Goal: Transaction & Acquisition: Obtain resource

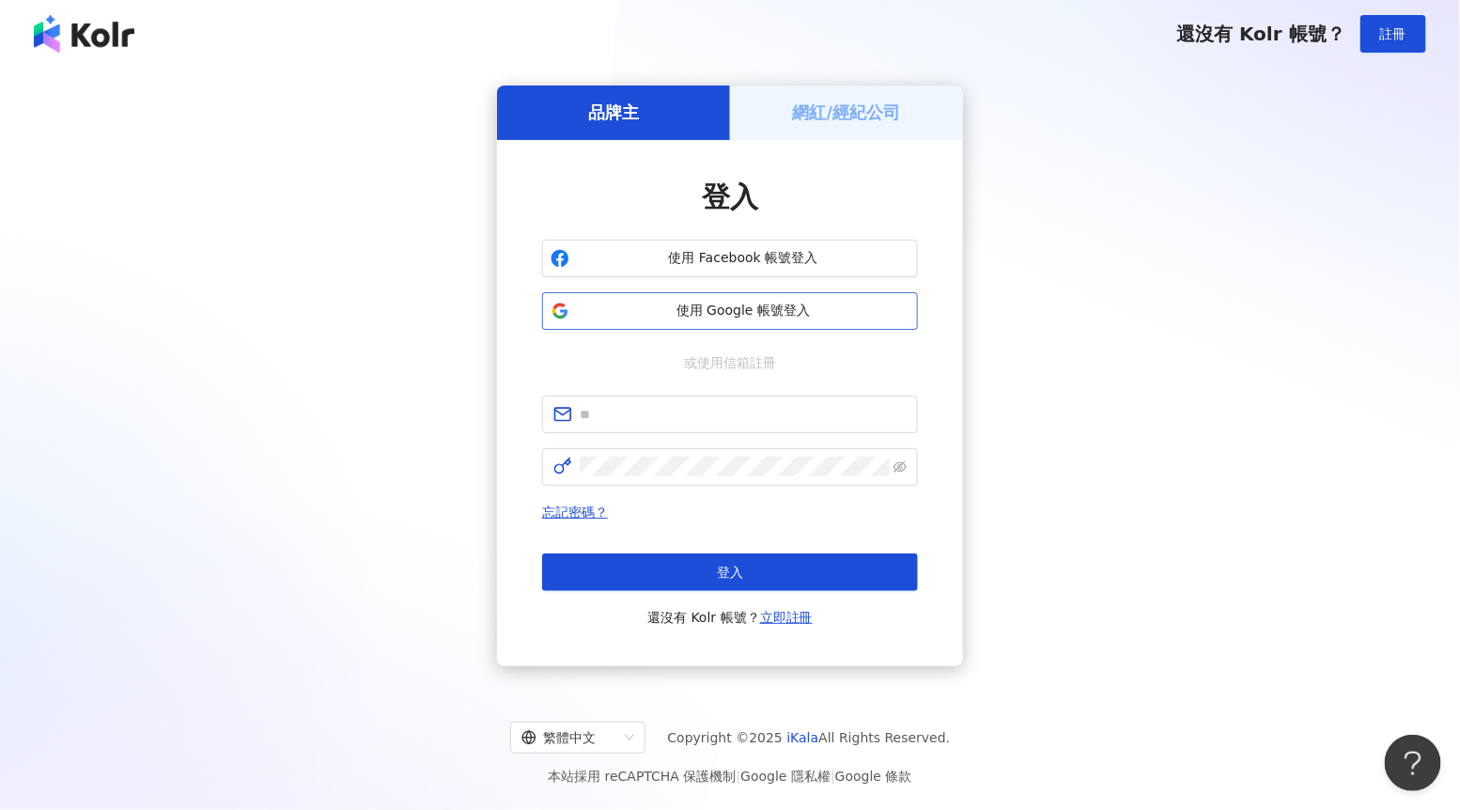
click at [748, 293] on button "使用 Google 帳號登入" at bounding box center [730, 311] width 376 height 38
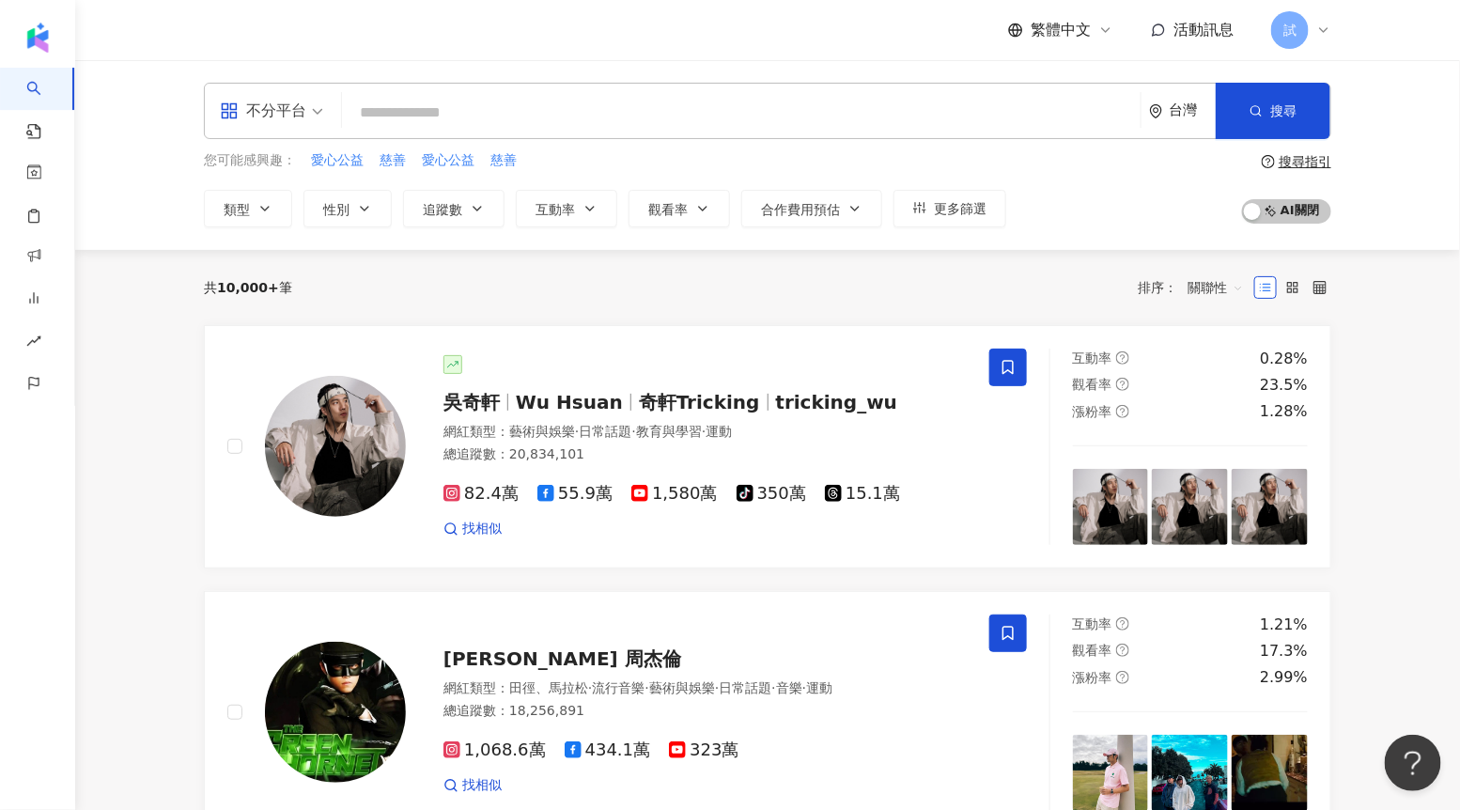
click at [484, 118] on input "search" at bounding box center [742, 113] width 784 height 36
type input "**"
click at [499, 95] on input "**" at bounding box center [742, 113] width 784 height 36
click at [483, 121] on input "**" at bounding box center [742, 113] width 784 height 36
click at [1268, 122] on button "搜尋" at bounding box center [1273, 111] width 115 height 56
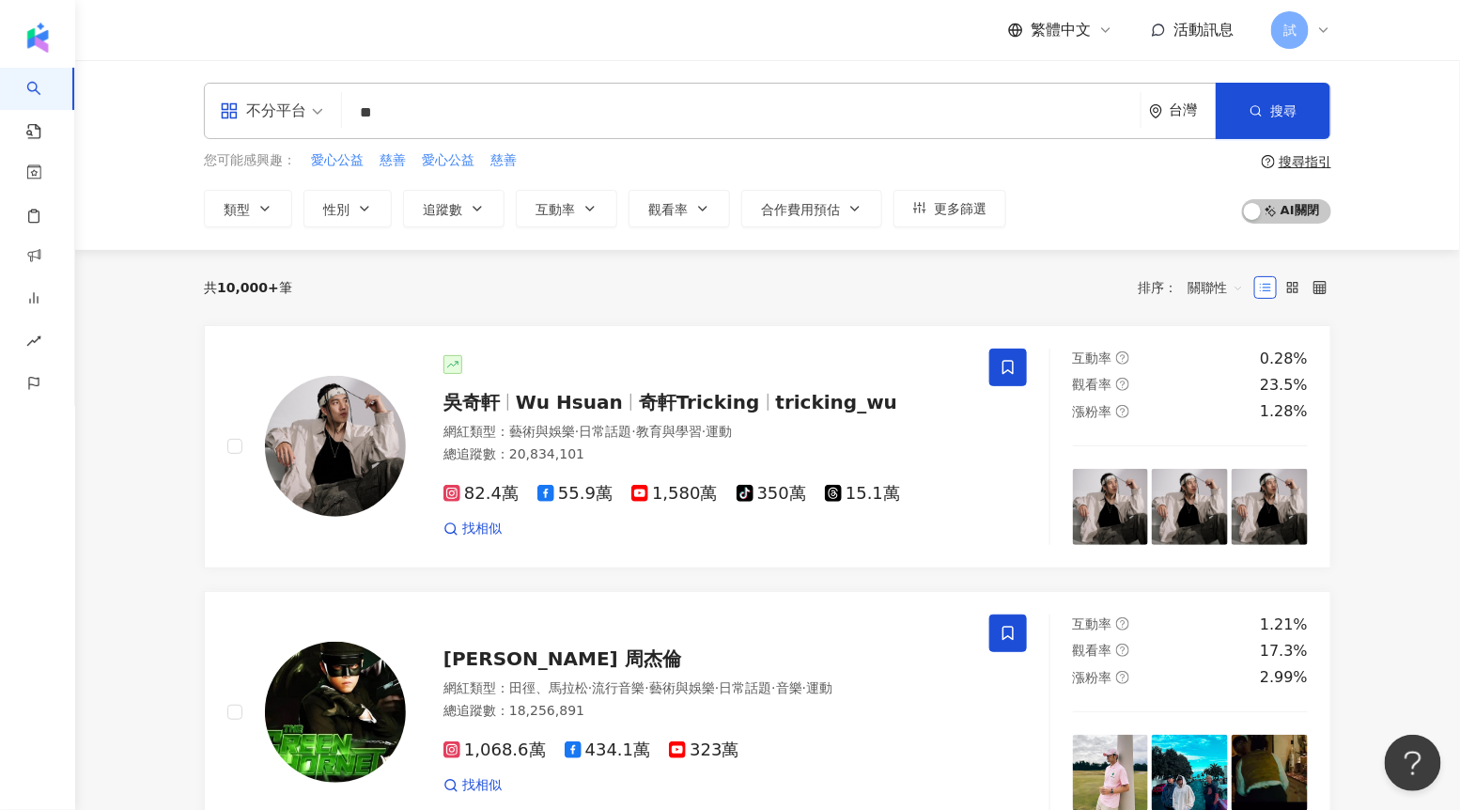
click at [575, 125] on input "**" at bounding box center [742, 113] width 784 height 36
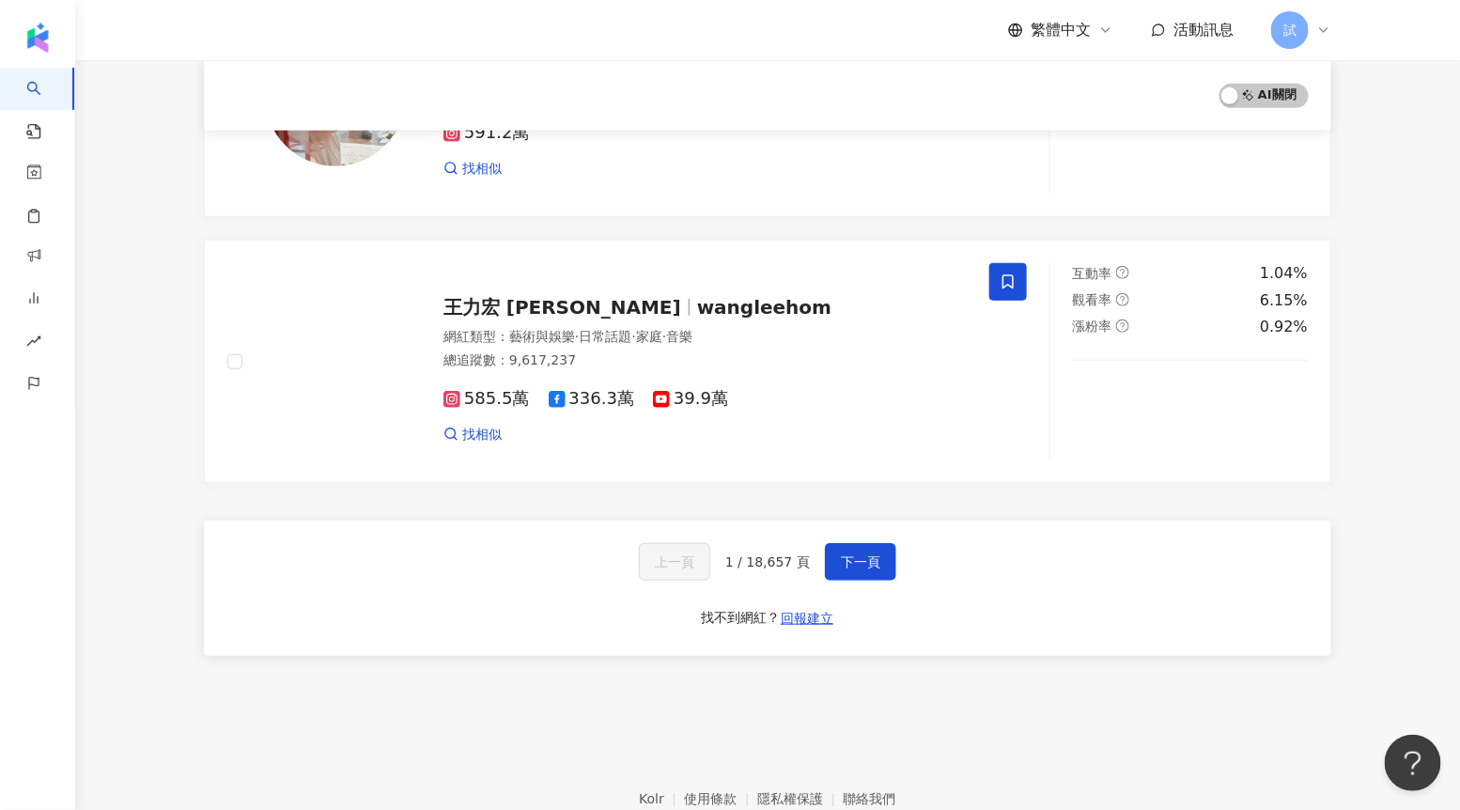
scroll to position [3103, 0]
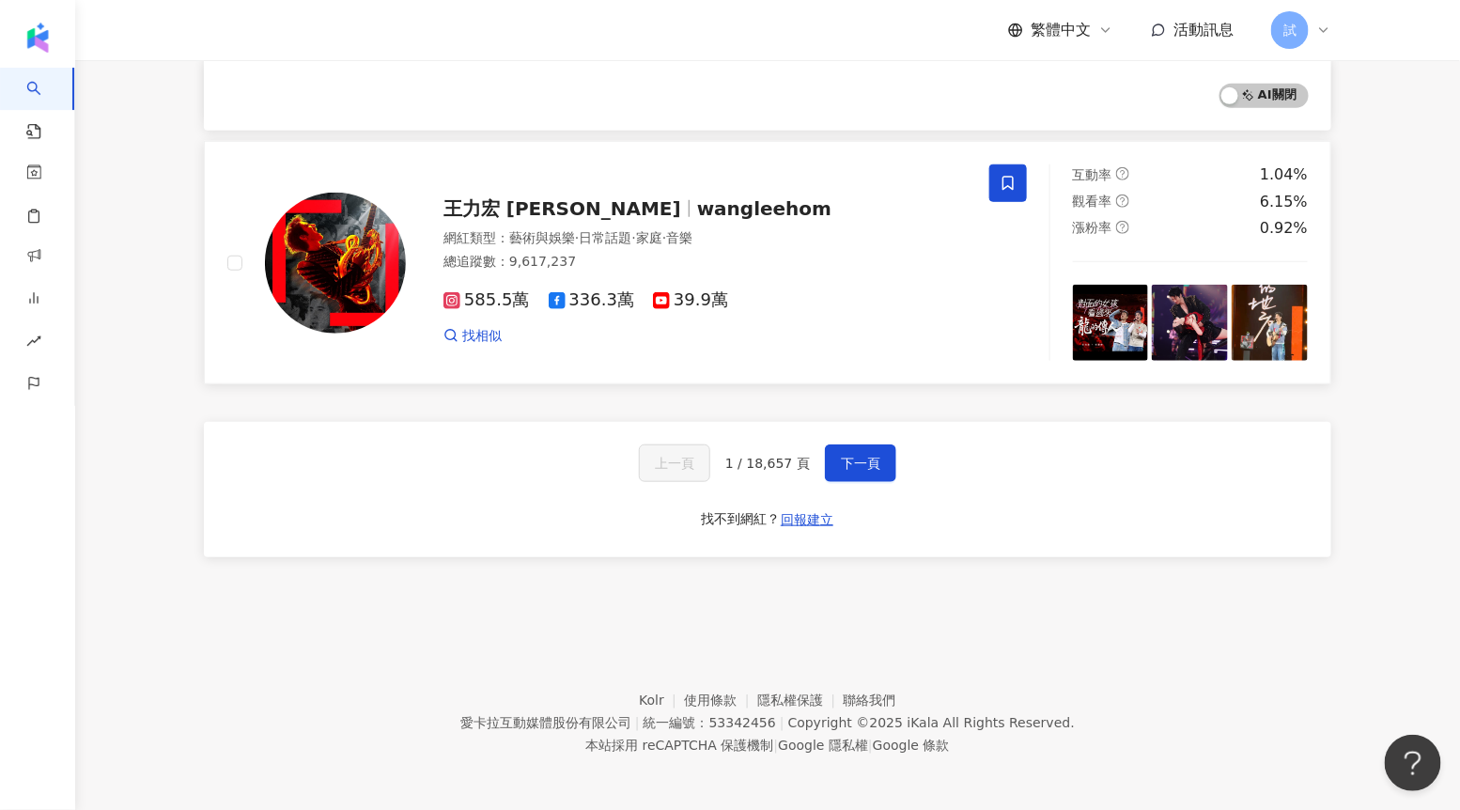
click at [730, 253] on div "總追蹤數 ： 9,617,237" at bounding box center [704, 262] width 523 height 19
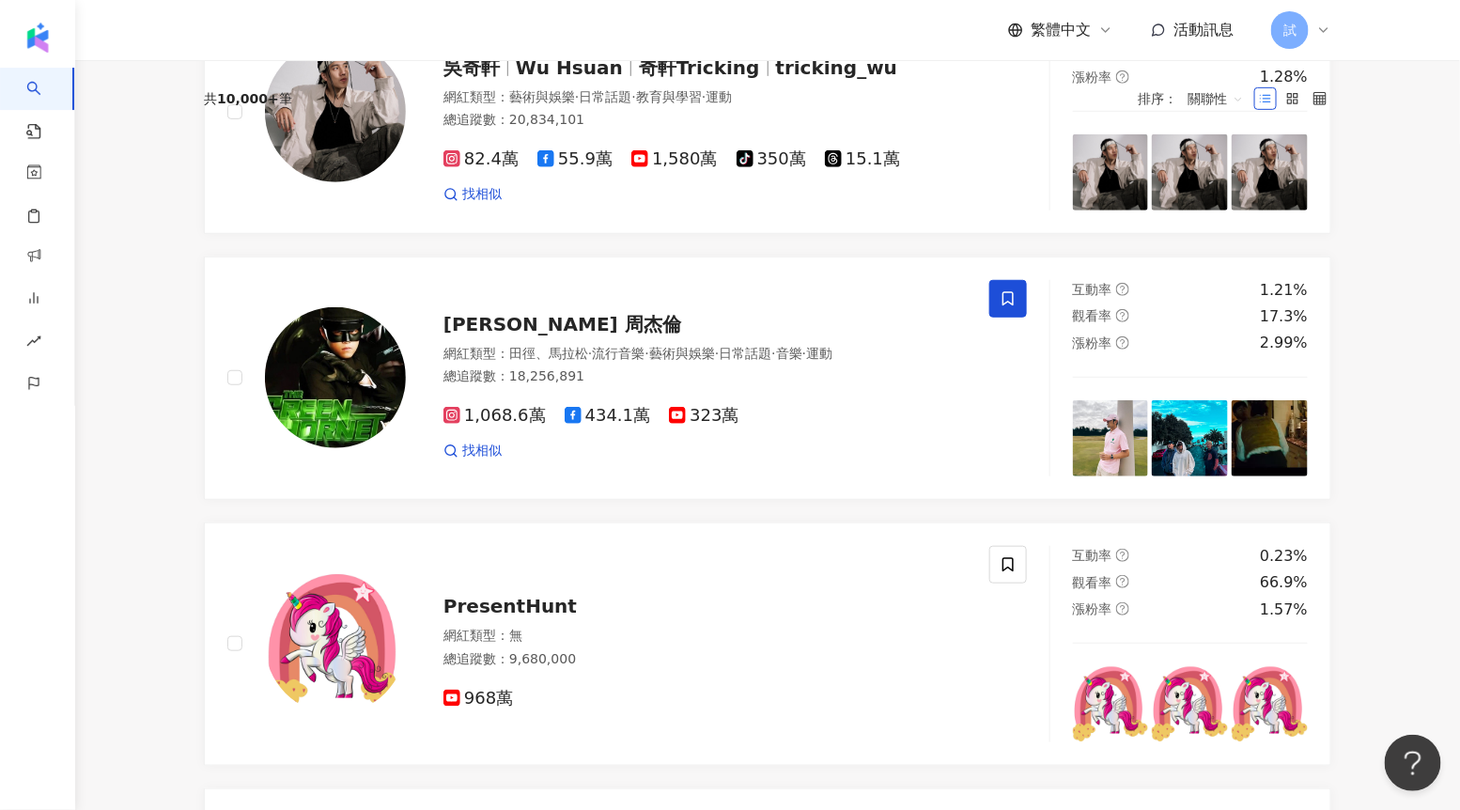
scroll to position [0, 0]
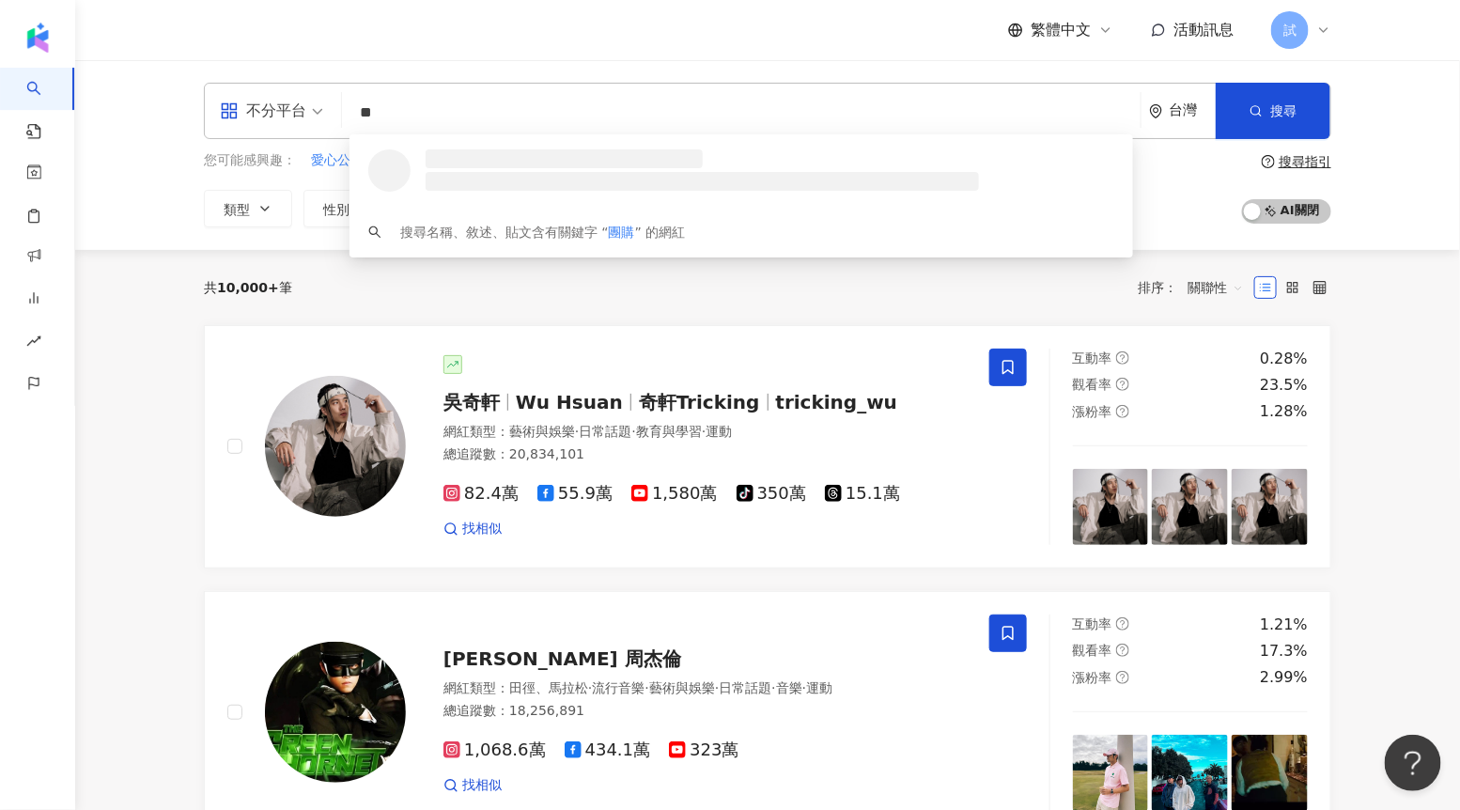
click at [404, 101] on input "**" at bounding box center [742, 113] width 784 height 36
click at [439, 117] on input "**" at bounding box center [742, 113] width 784 height 36
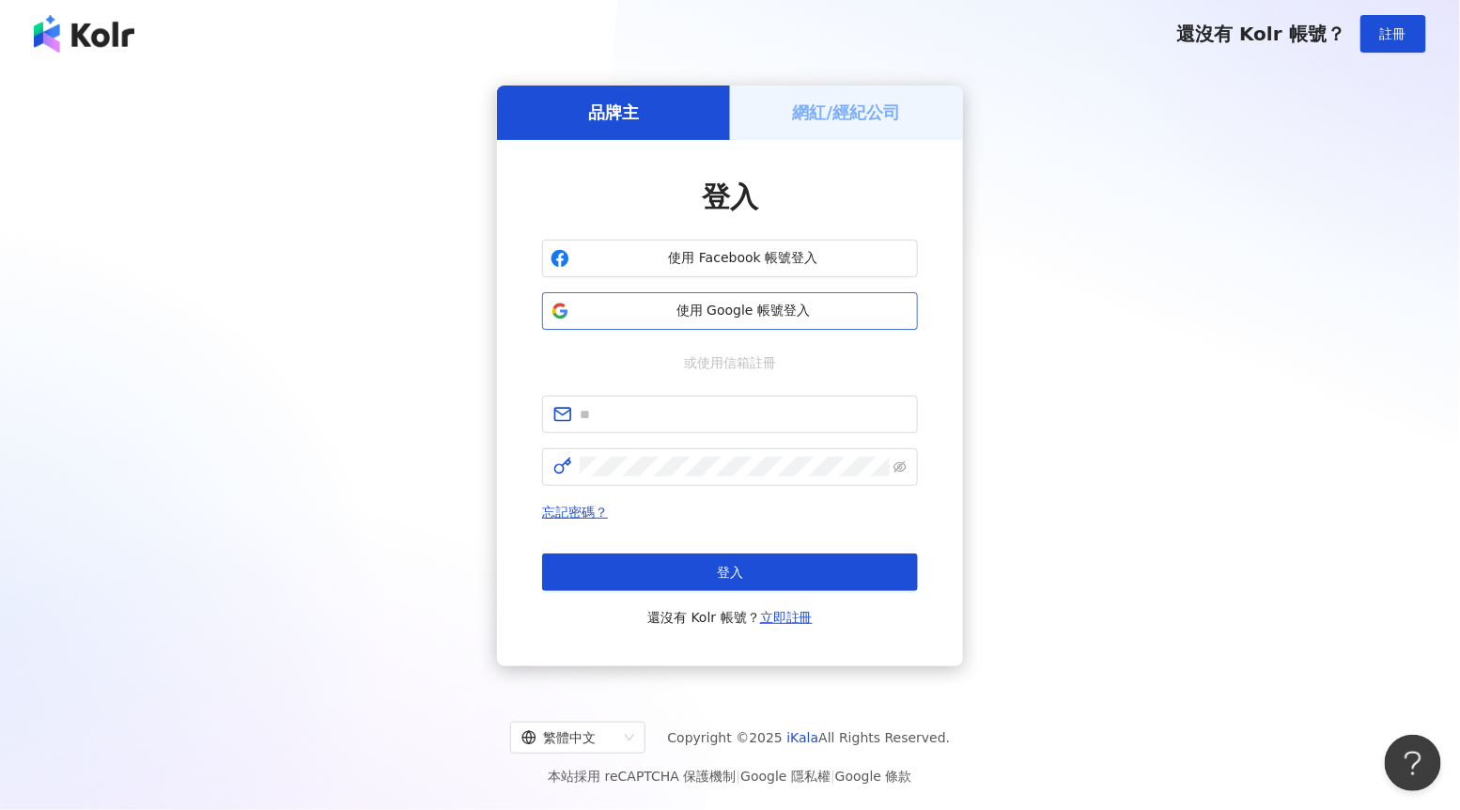
click at [686, 310] on span "使用 Google 帳號登入" at bounding box center [743, 311] width 333 height 19
click at [735, 318] on span "使用 Google 帳號登入" at bounding box center [743, 311] width 333 height 19
click at [840, 317] on span "使用 Google 帳號登入" at bounding box center [743, 311] width 333 height 19
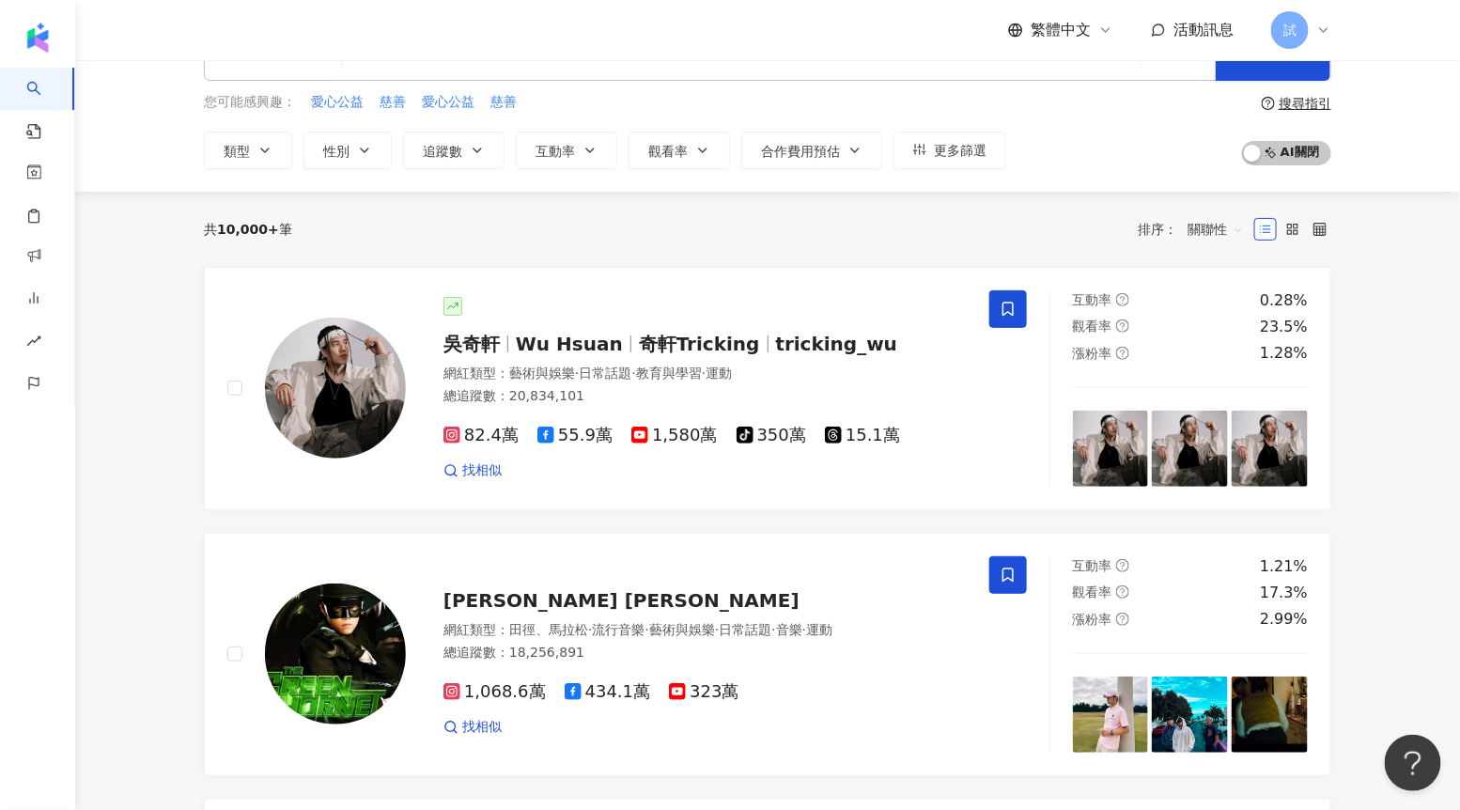
scroll to position [59, 0]
click at [674, 371] on span "教育與學習" at bounding box center [669, 372] width 66 height 15
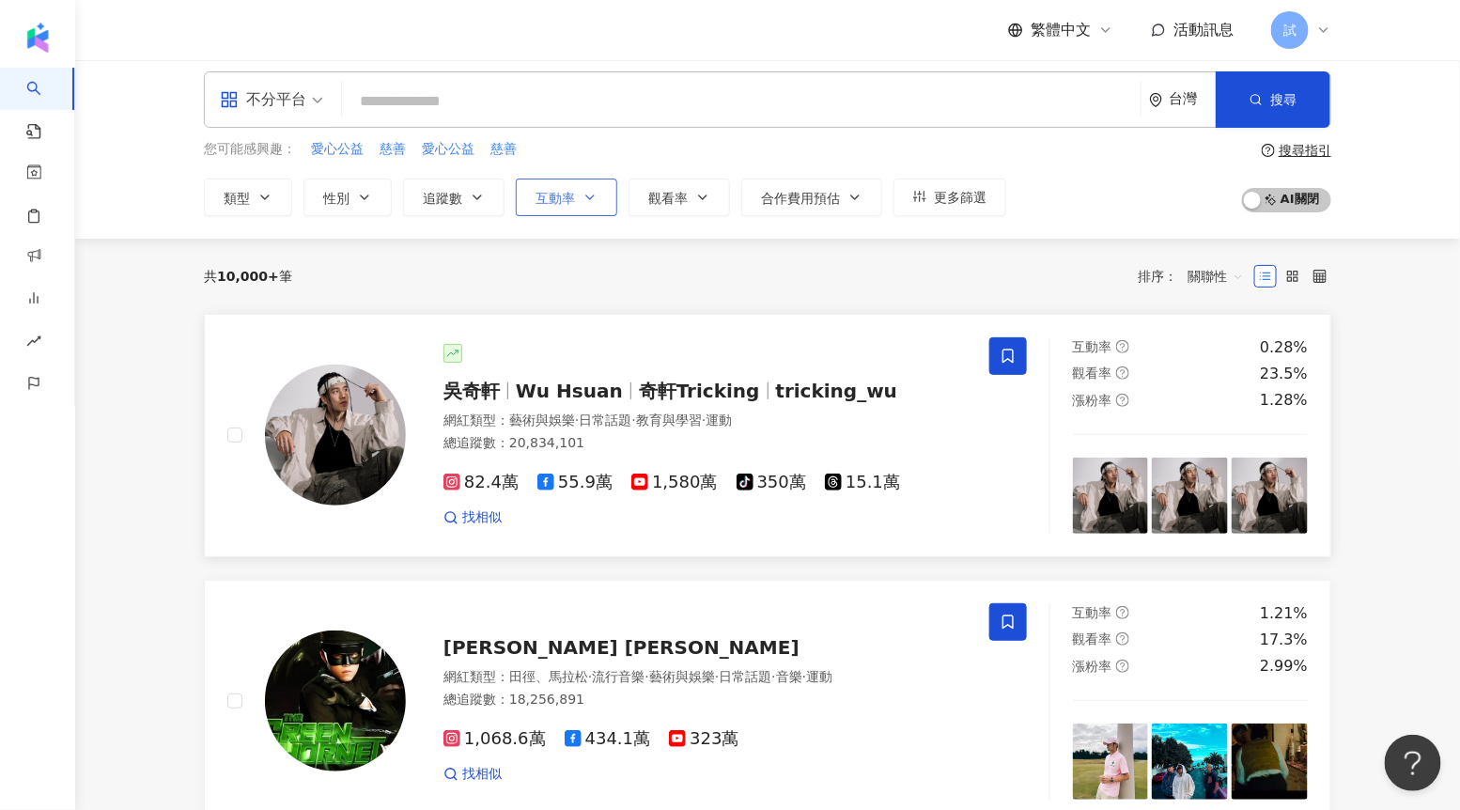
scroll to position [0, 0]
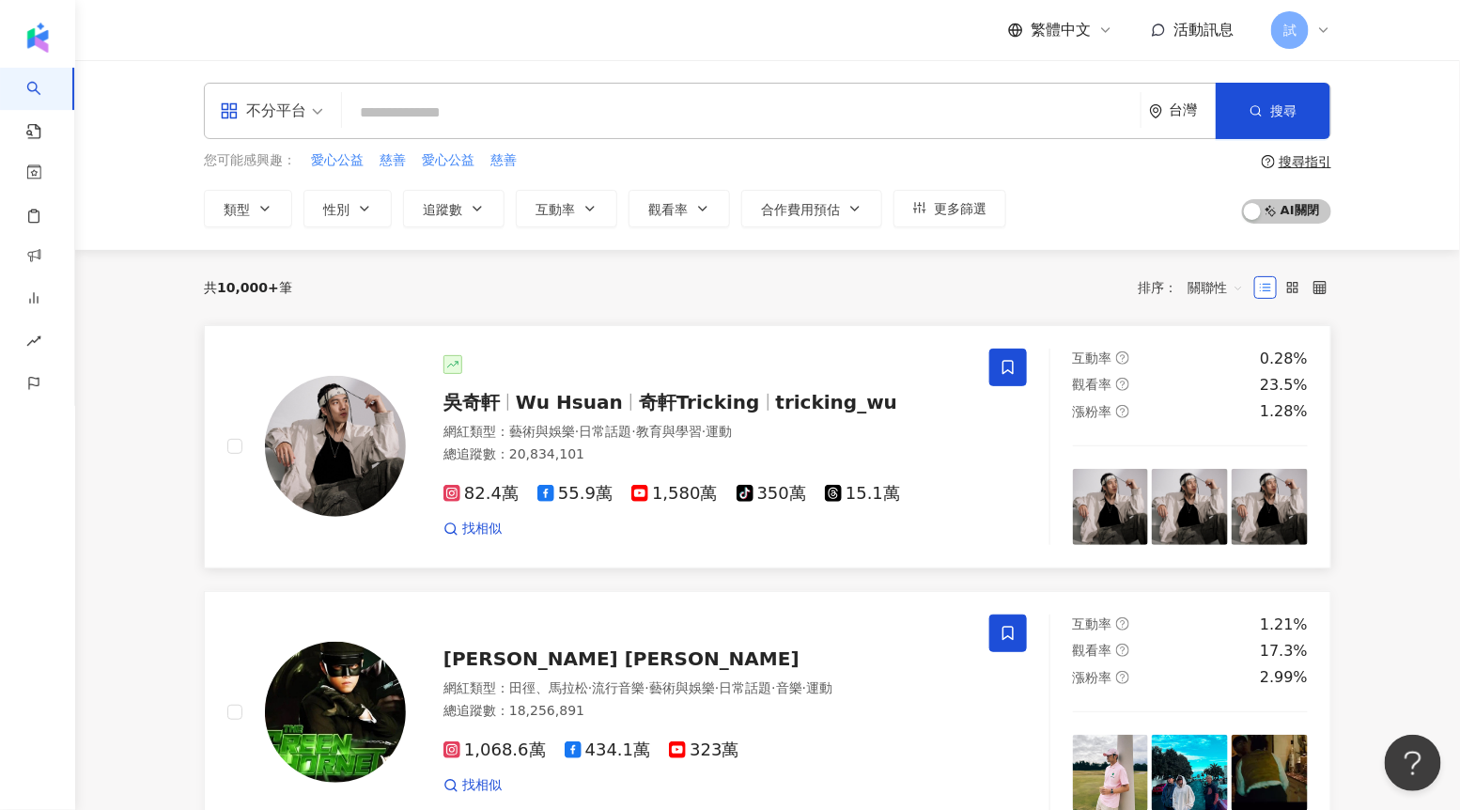
click at [486, 124] on input "search" at bounding box center [742, 113] width 784 height 36
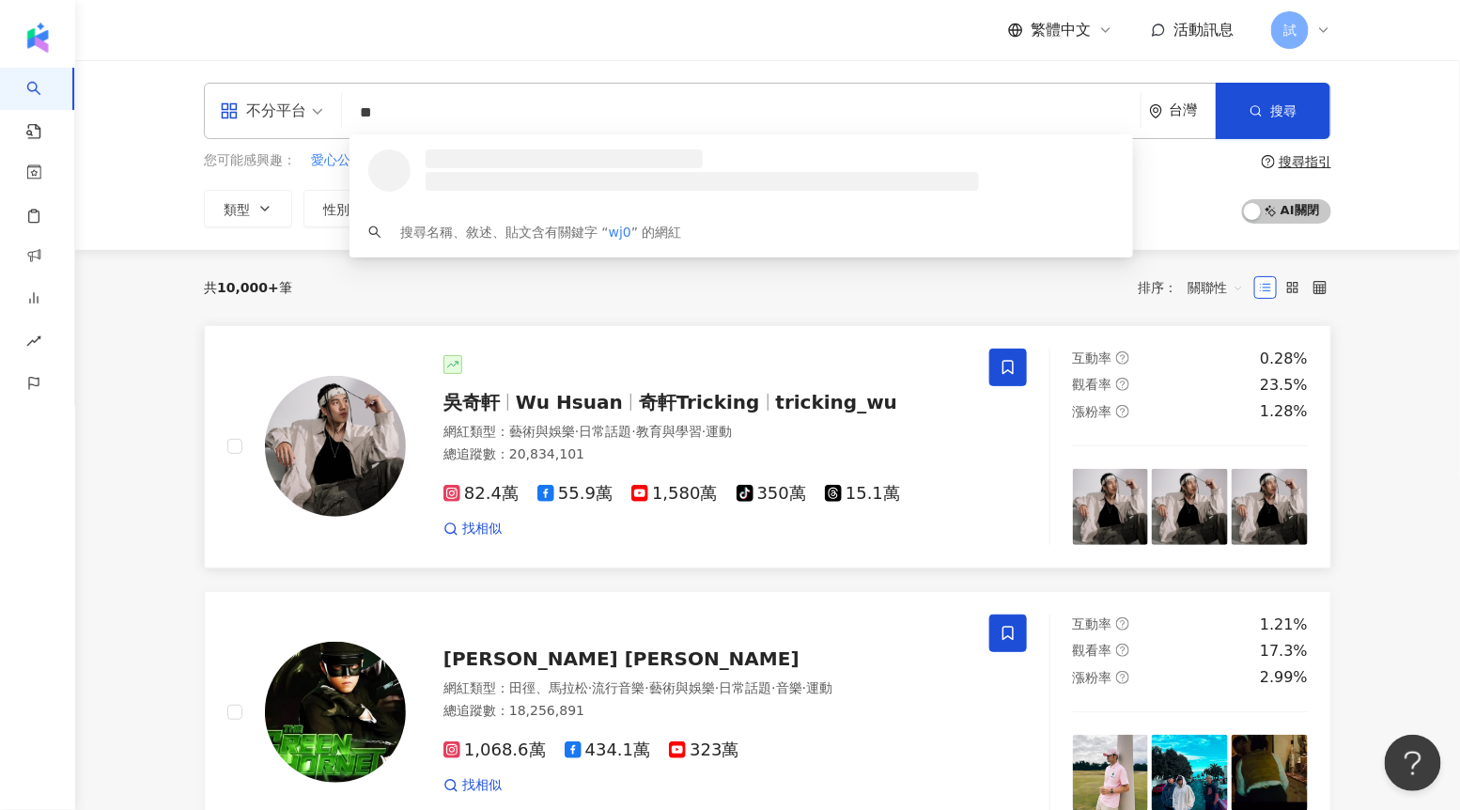
type input "*"
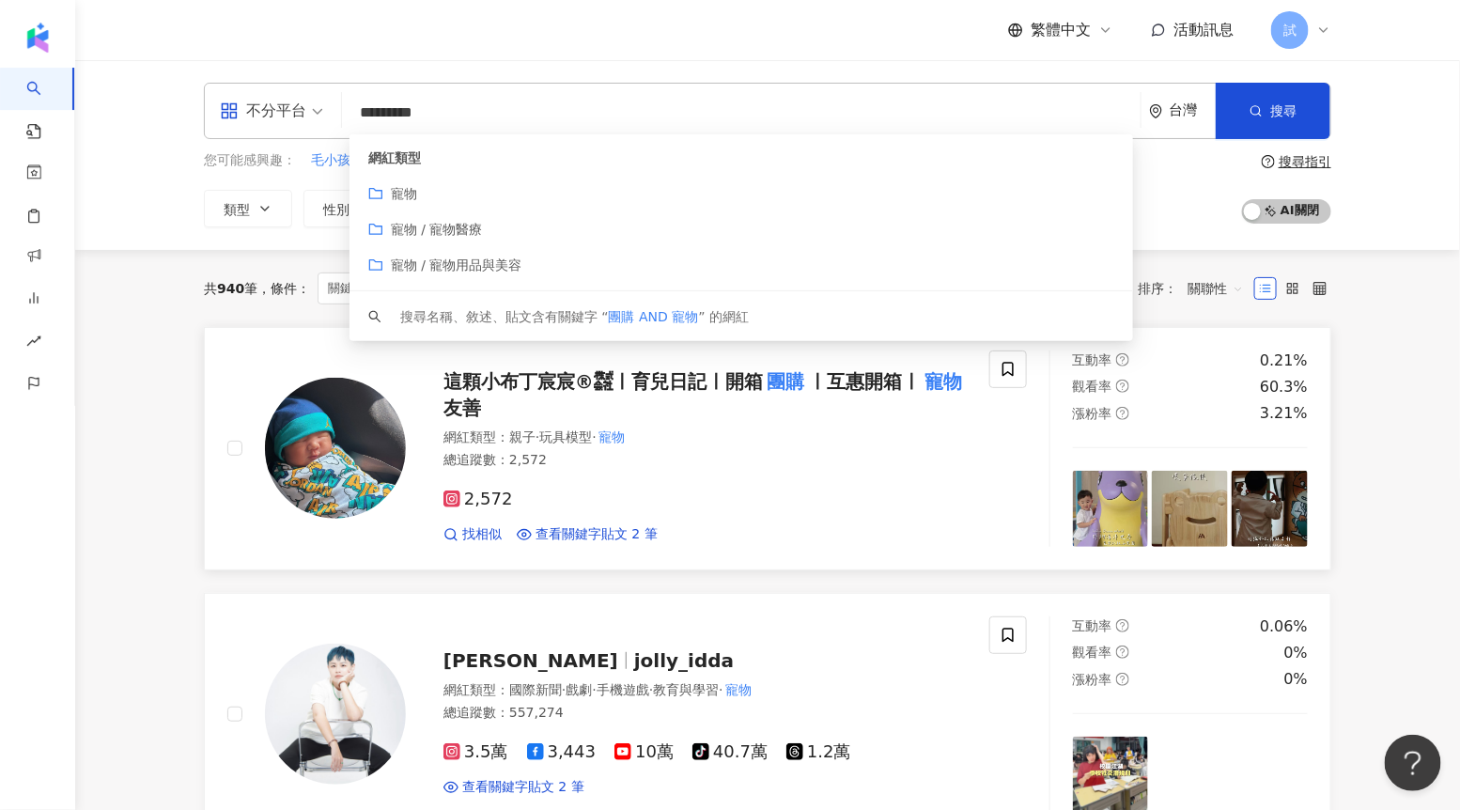
type input "*********"
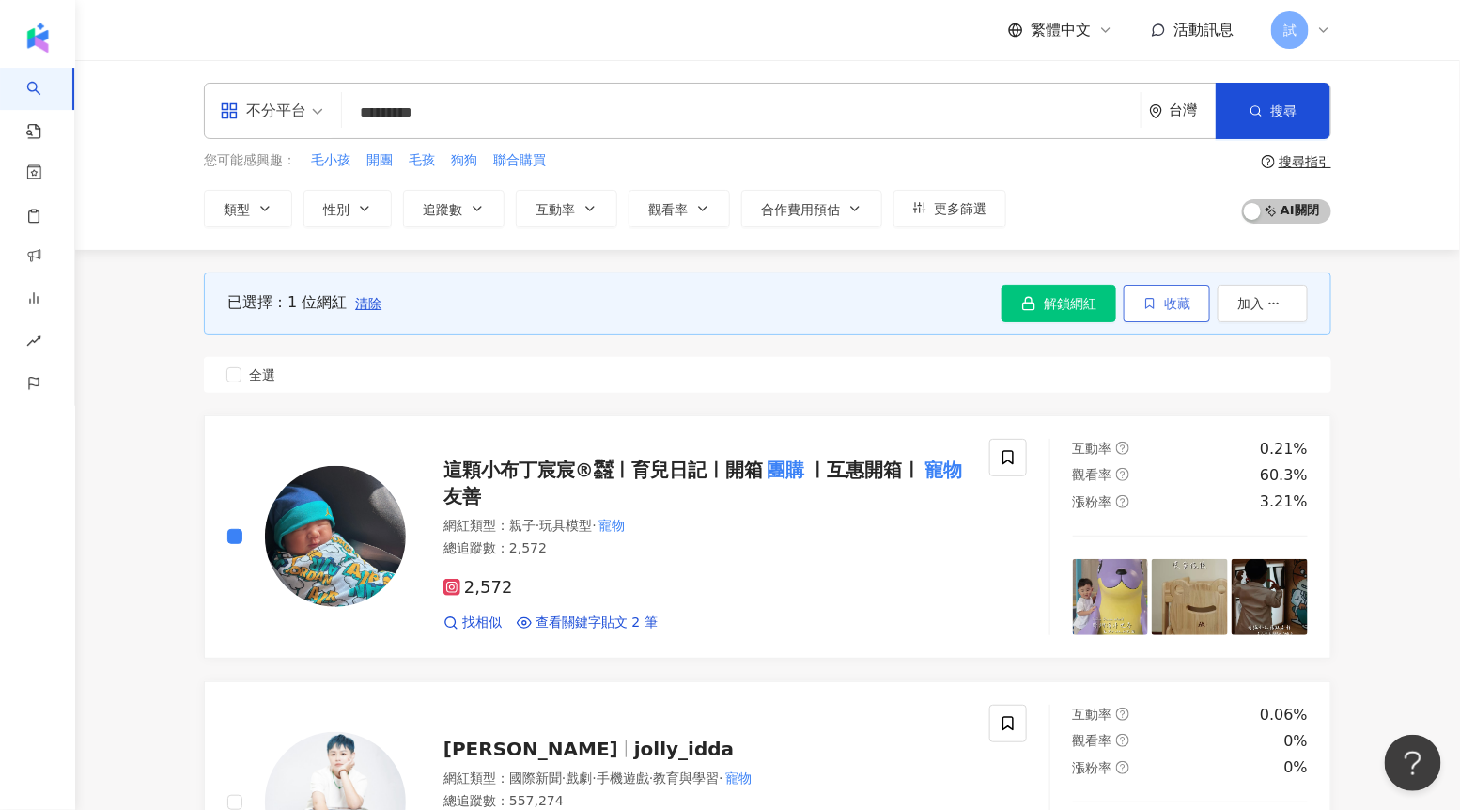
click at [1175, 310] on span "收藏" at bounding box center [1177, 303] width 26 height 15
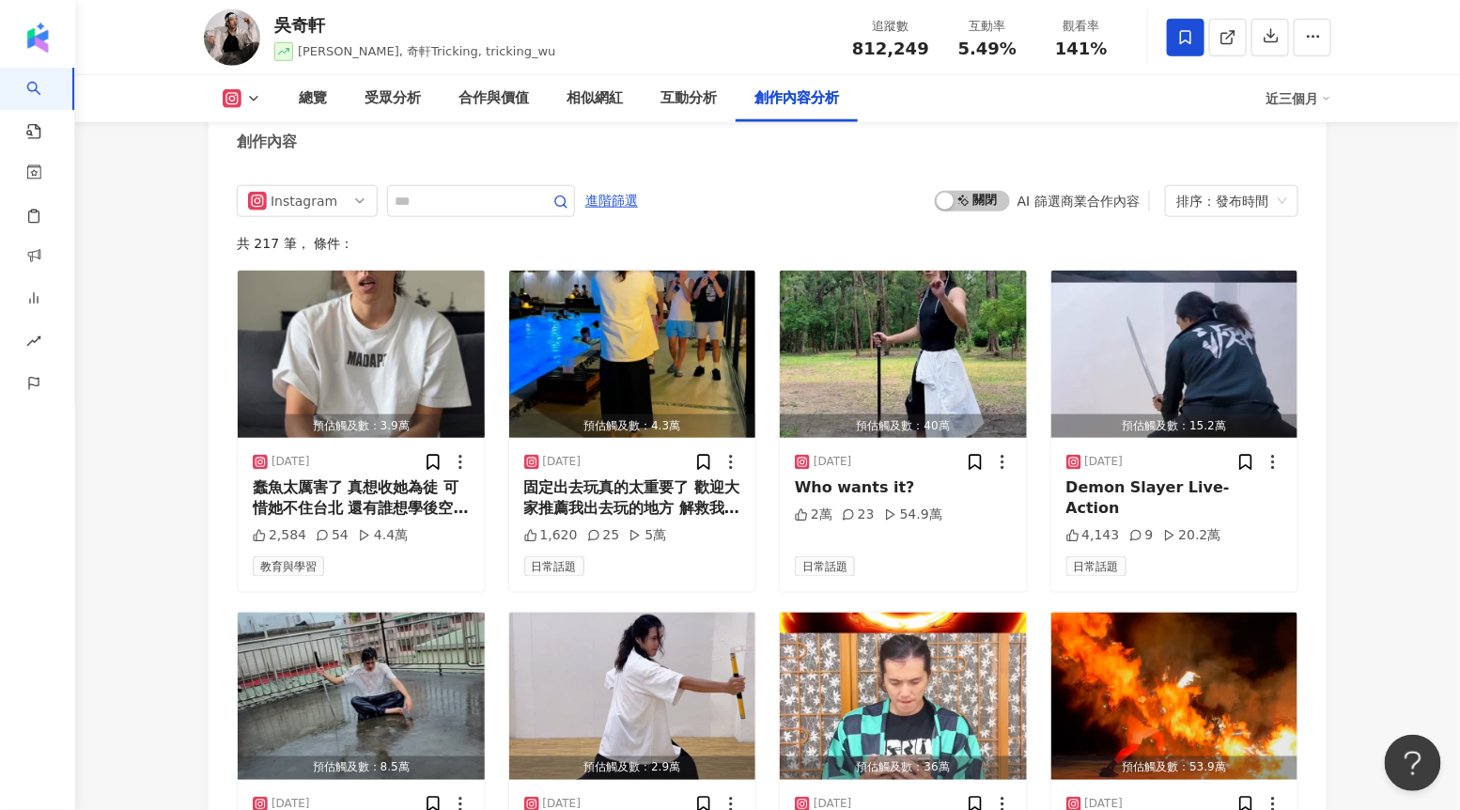
scroll to position [5918, 0]
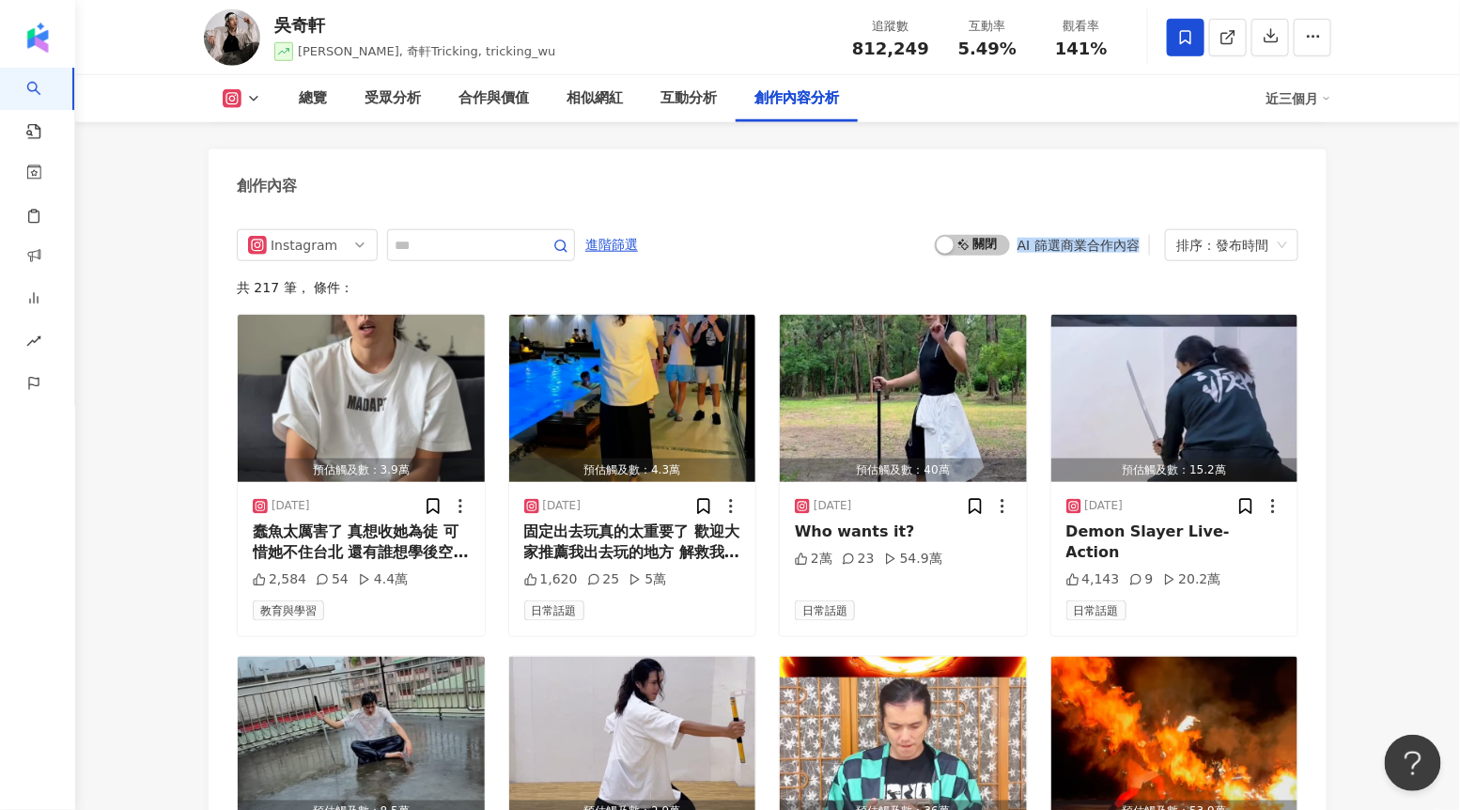
drag, startPoint x: 1017, startPoint y: 174, endPoint x: 1134, endPoint y: 173, distance: 117.5
click at [1134, 235] on div "啟動 關閉 AI 篩選商業合作內容" at bounding box center [1042, 245] width 215 height 21
click at [948, 237] on div "button" at bounding box center [945, 245] width 17 height 17
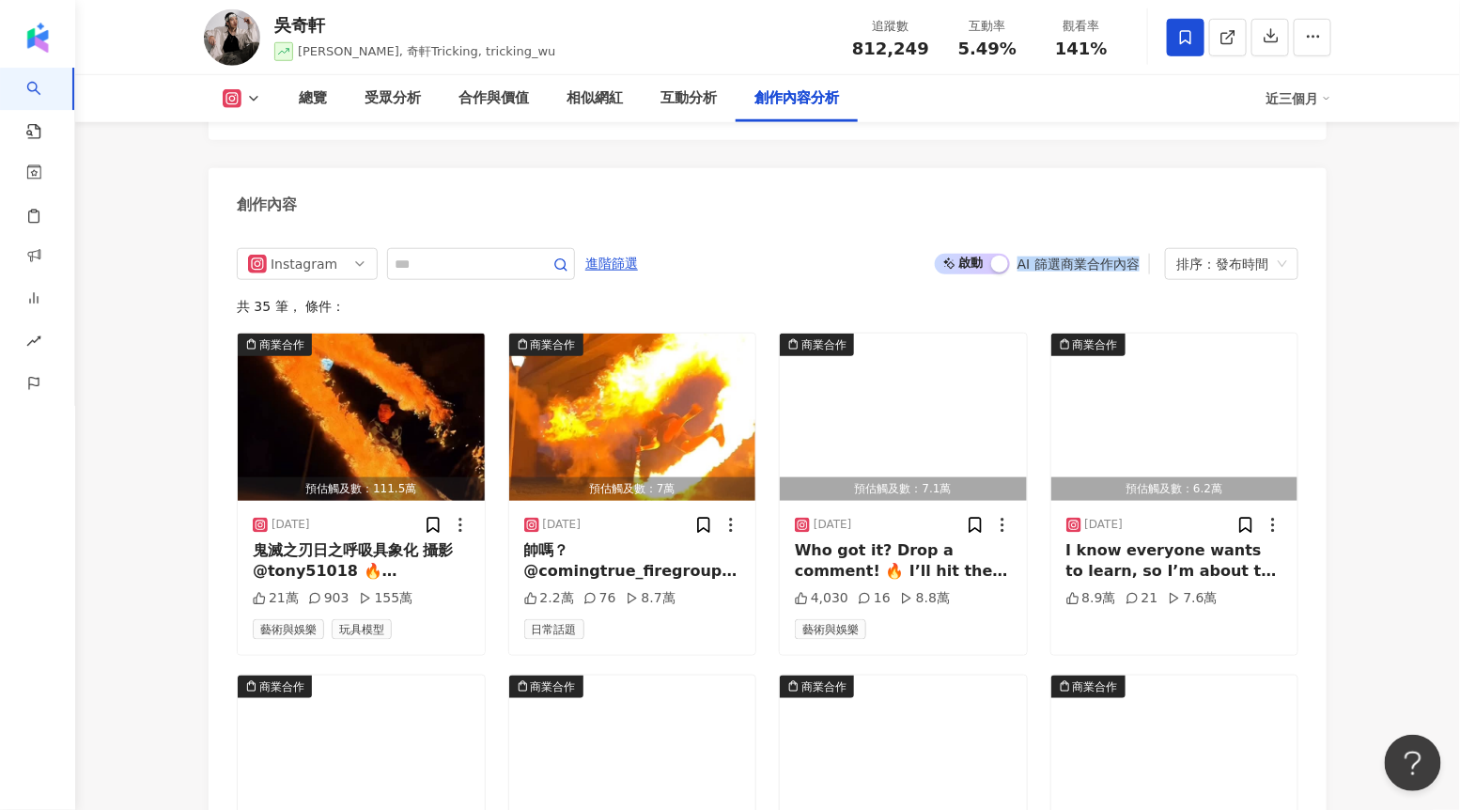
scroll to position [5902, 0]
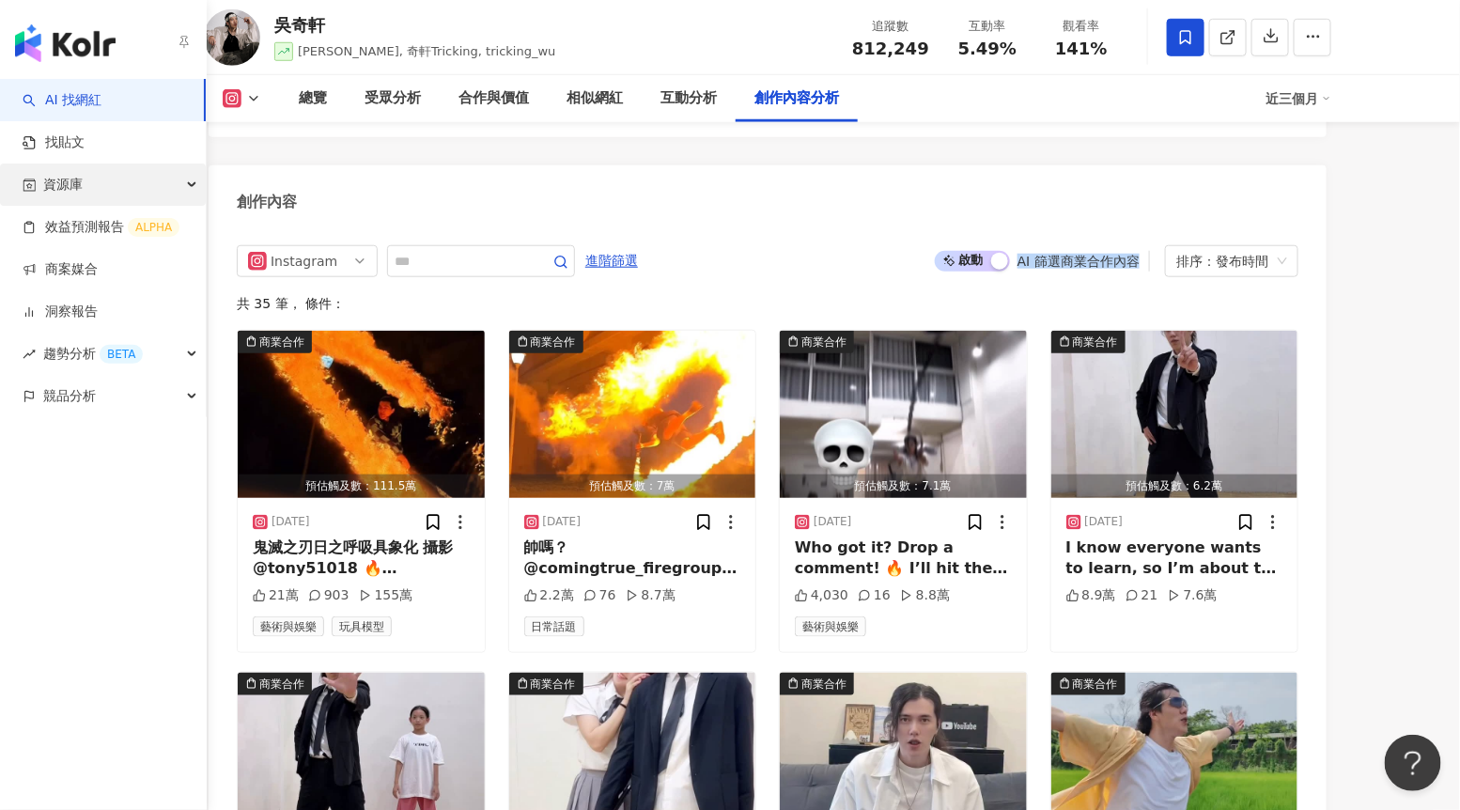
click at [115, 186] on div "資源庫" at bounding box center [103, 184] width 206 height 42
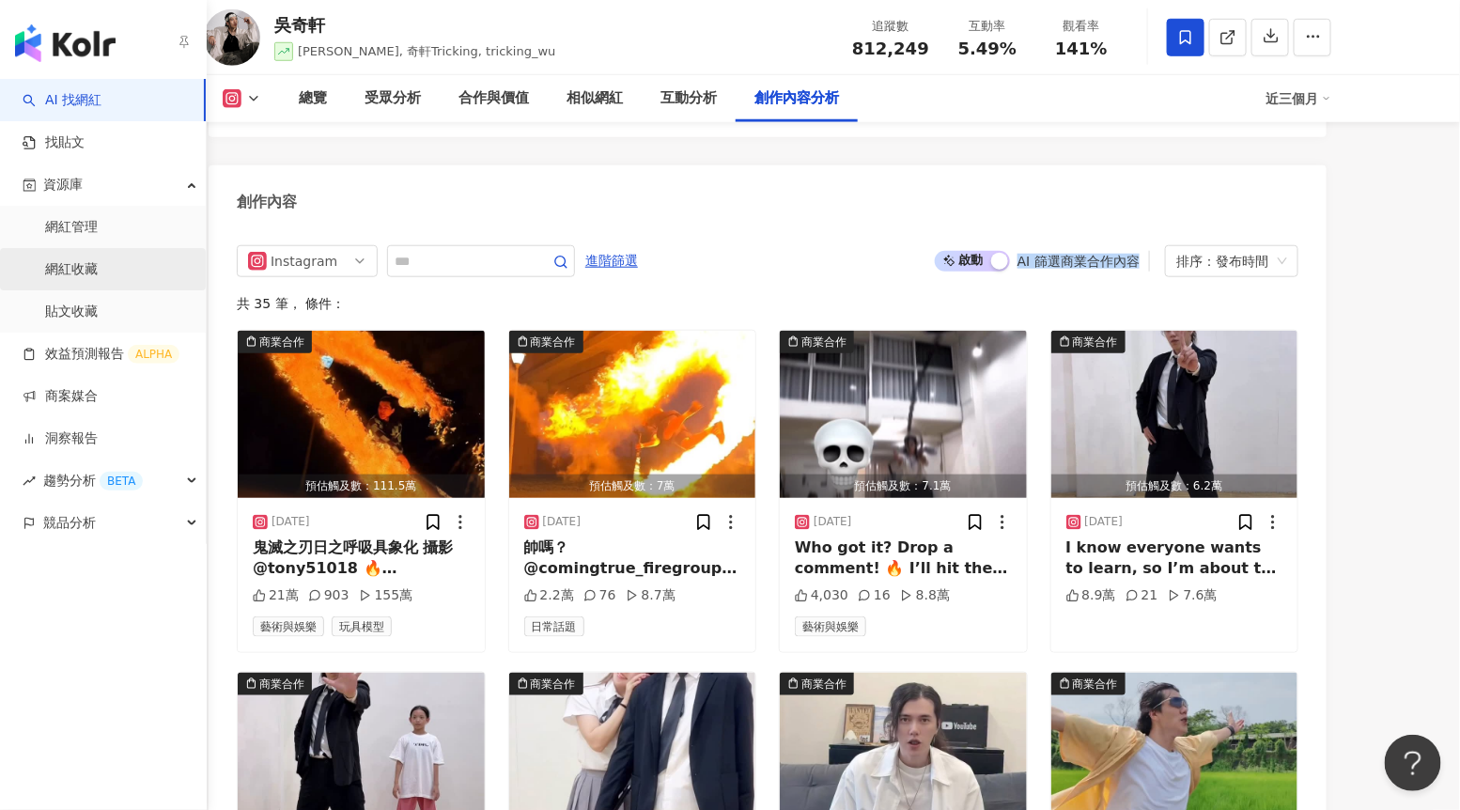
click at [87, 270] on link "網紅收藏" at bounding box center [71, 269] width 53 height 19
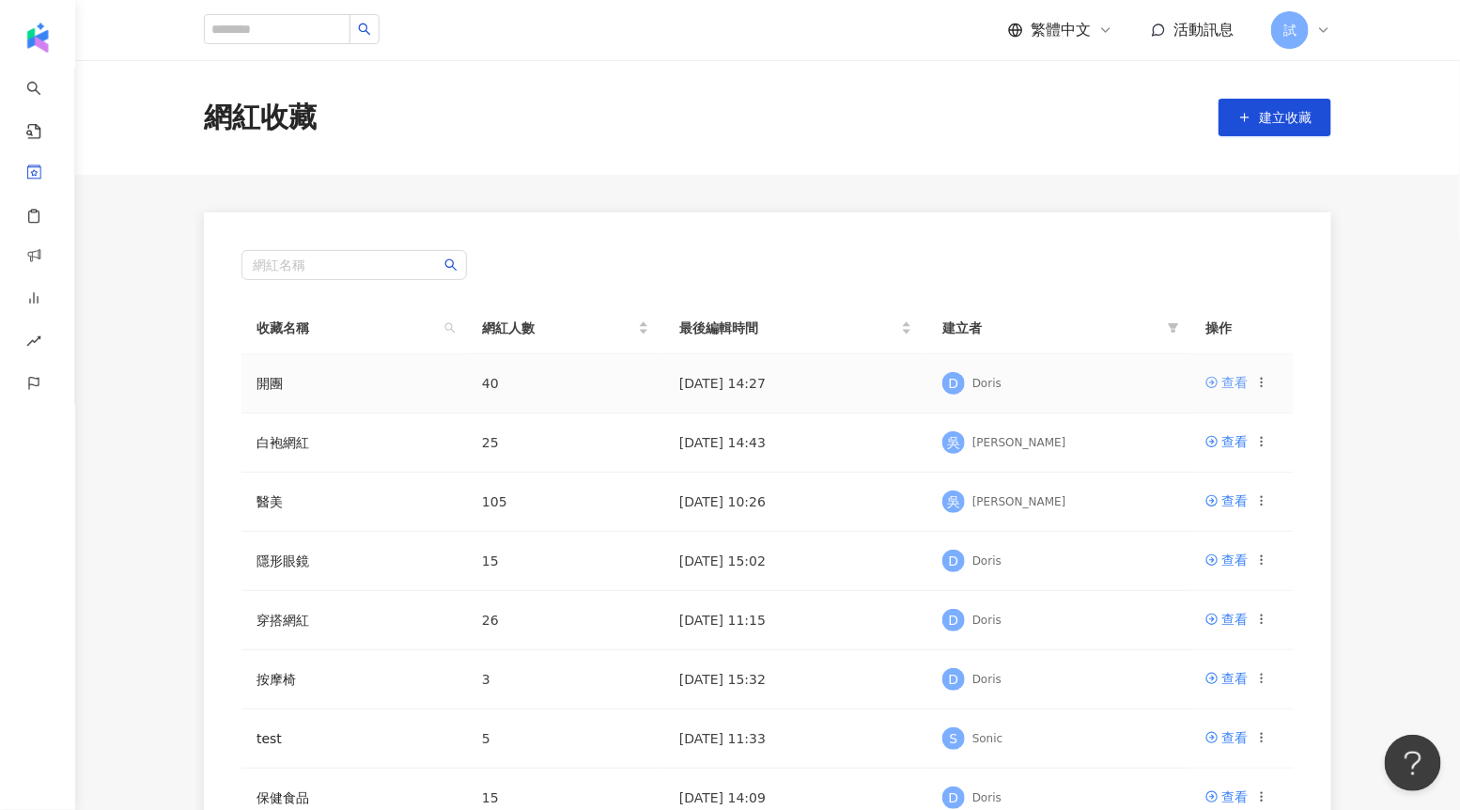
click at [1214, 381] on icon at bounding box center [1211, 382] width 11 height 11
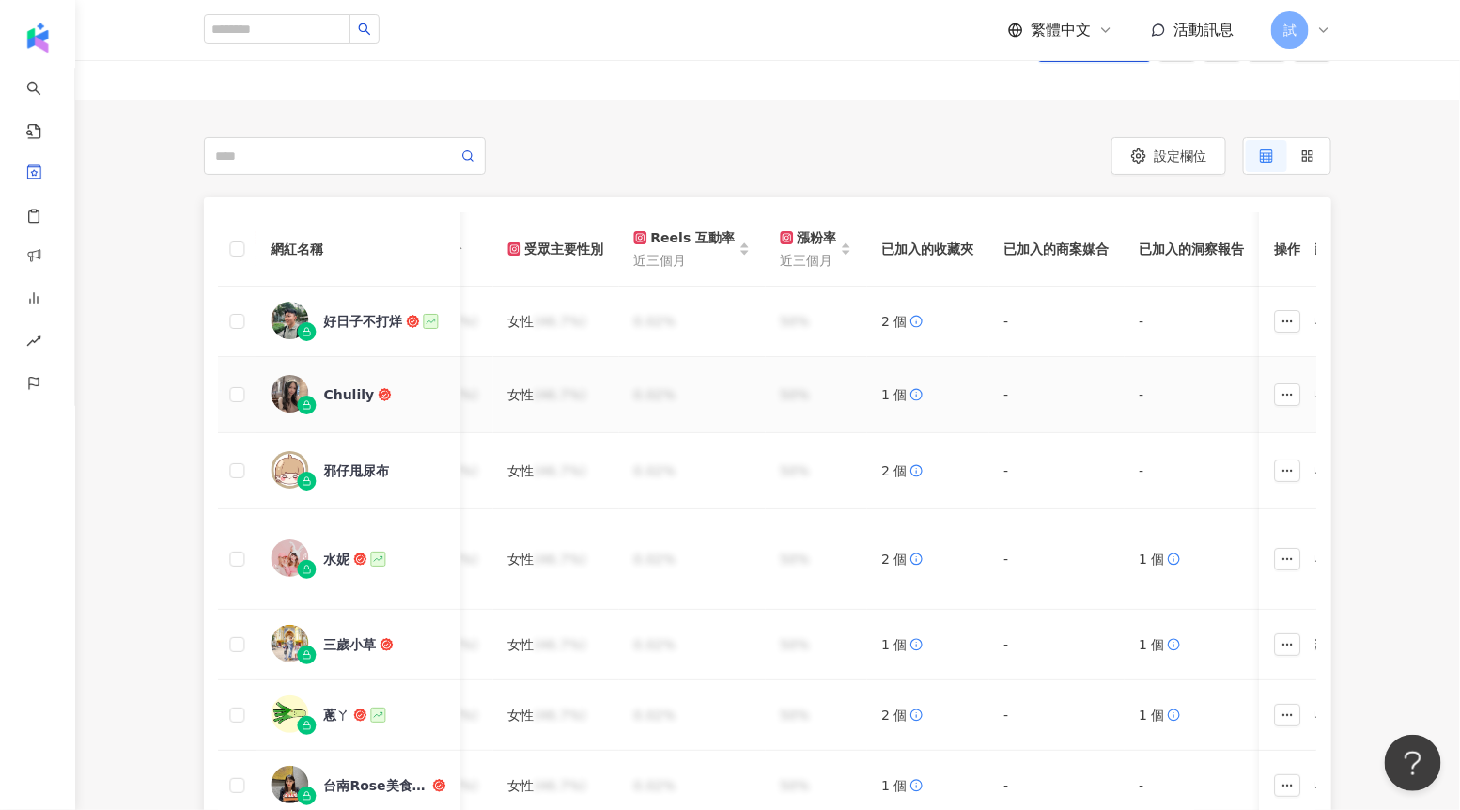
scroll to position [0, 1531]
click at [1173, 161] on span "設定欄位" at bounding box center [1180, 155] width 53 height 15
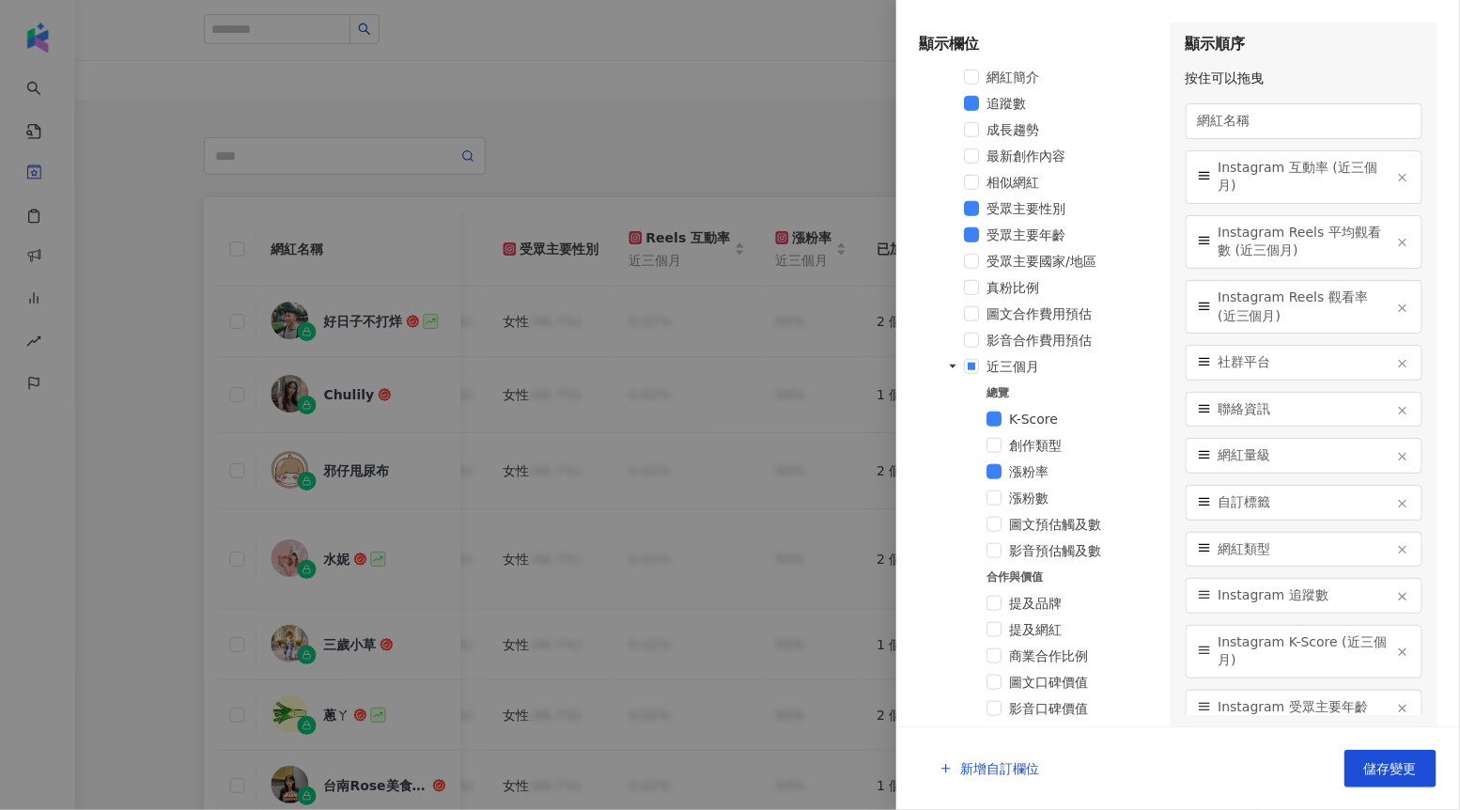
scroll to position [569, 0]
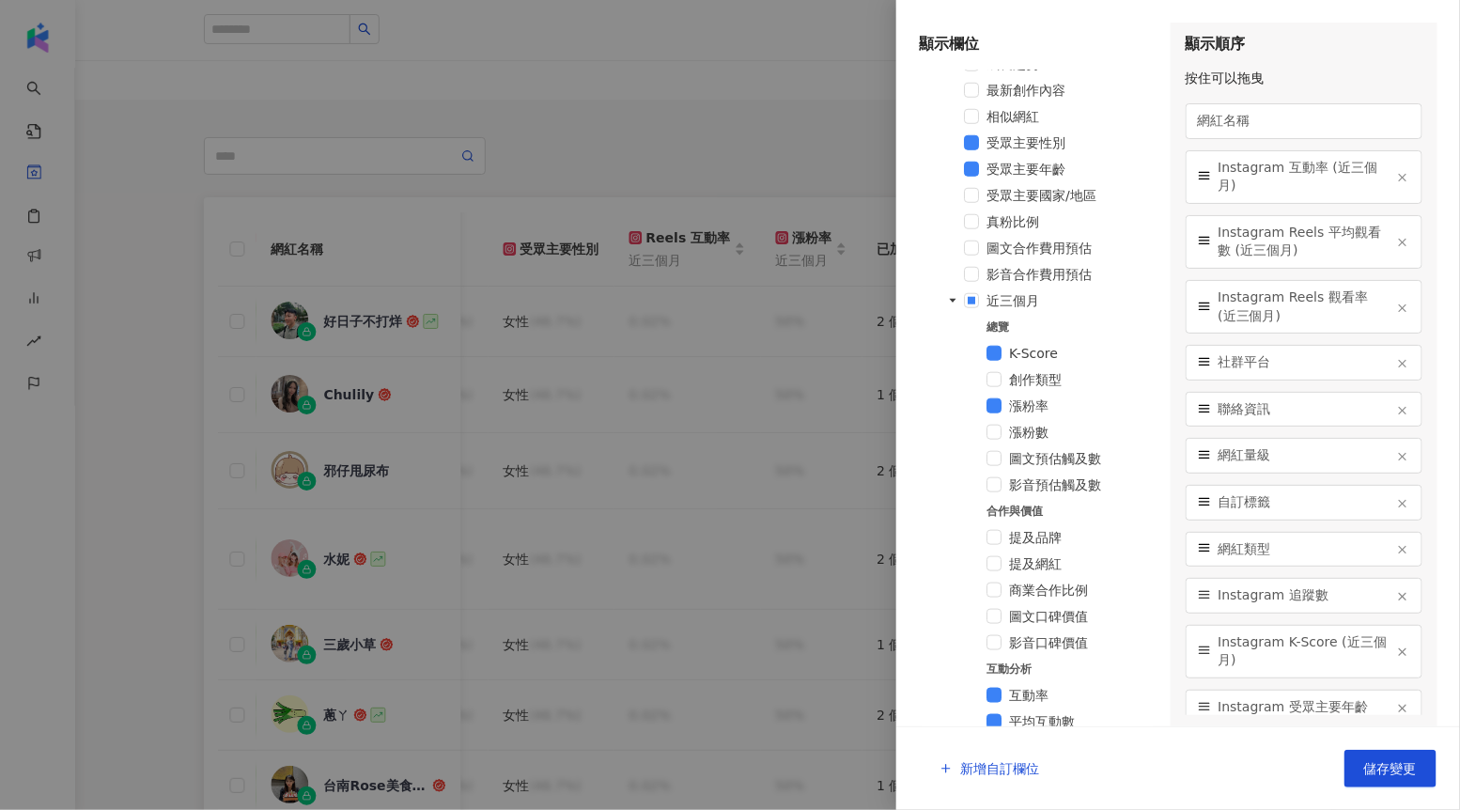
click at [864, 165] on div at bounding box center [730, 405] width 1460 height 810
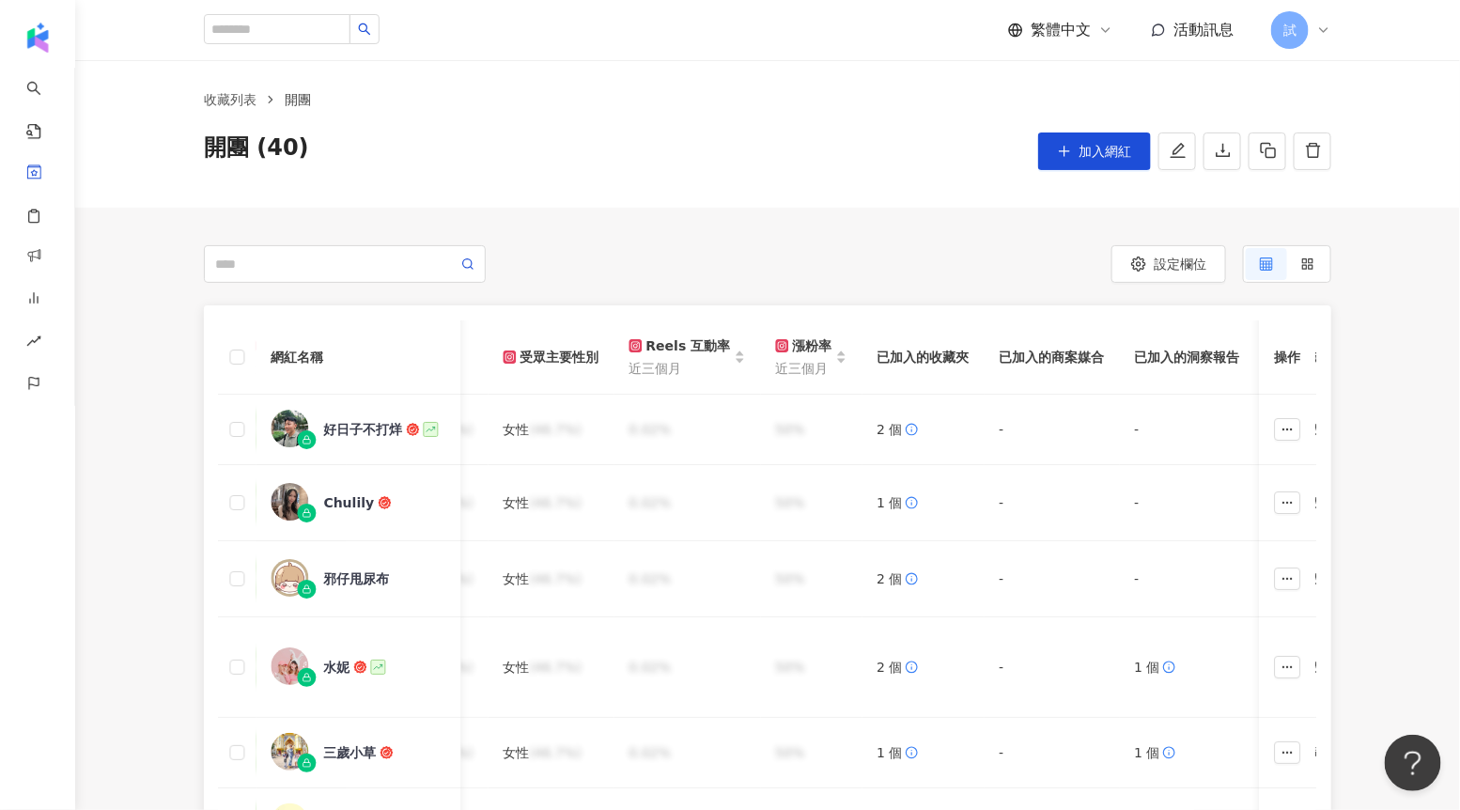
scroll to position [0, 0]
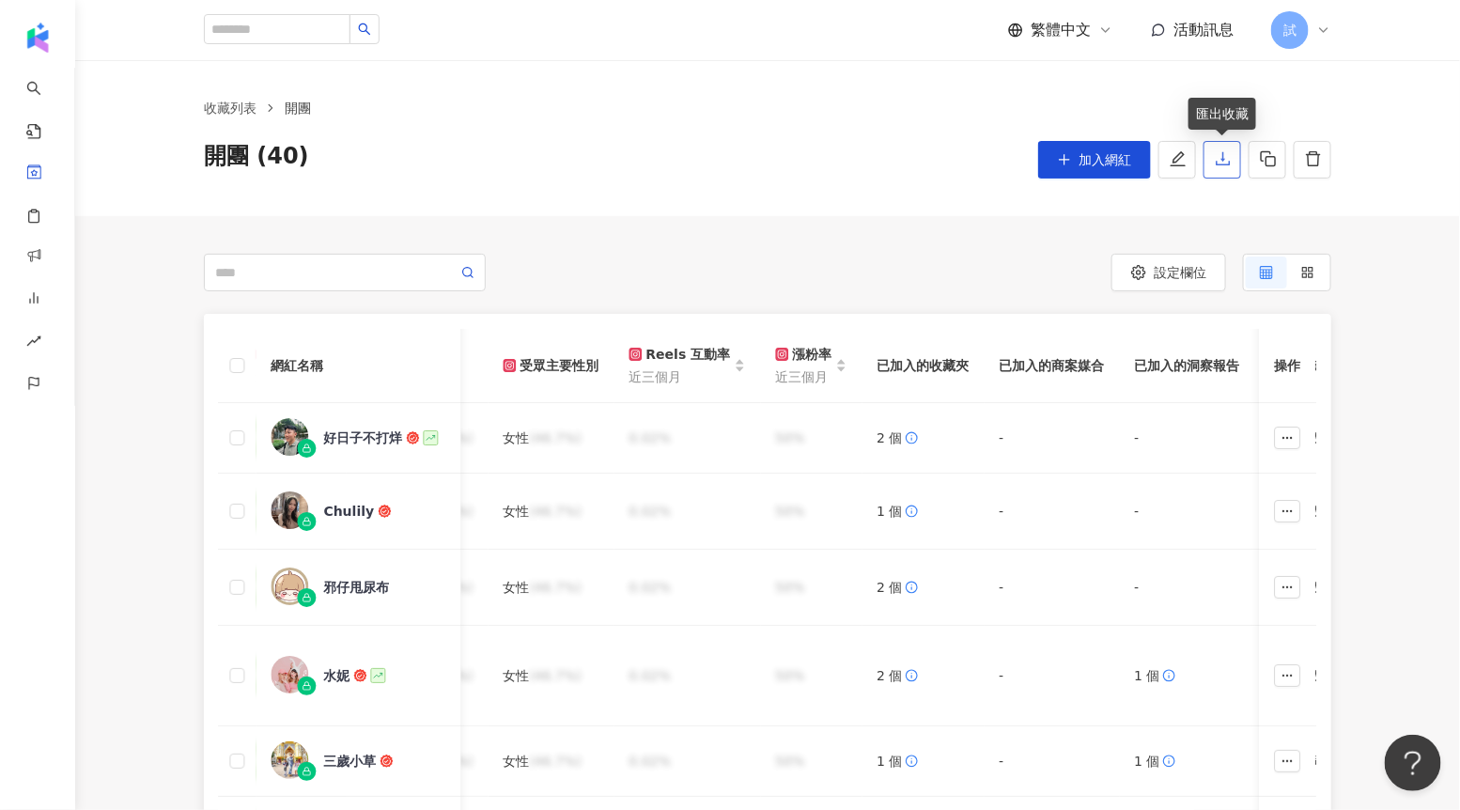
click at [1222, 169] on button "button" at bounding box center [1223, 160] width 38 height 38
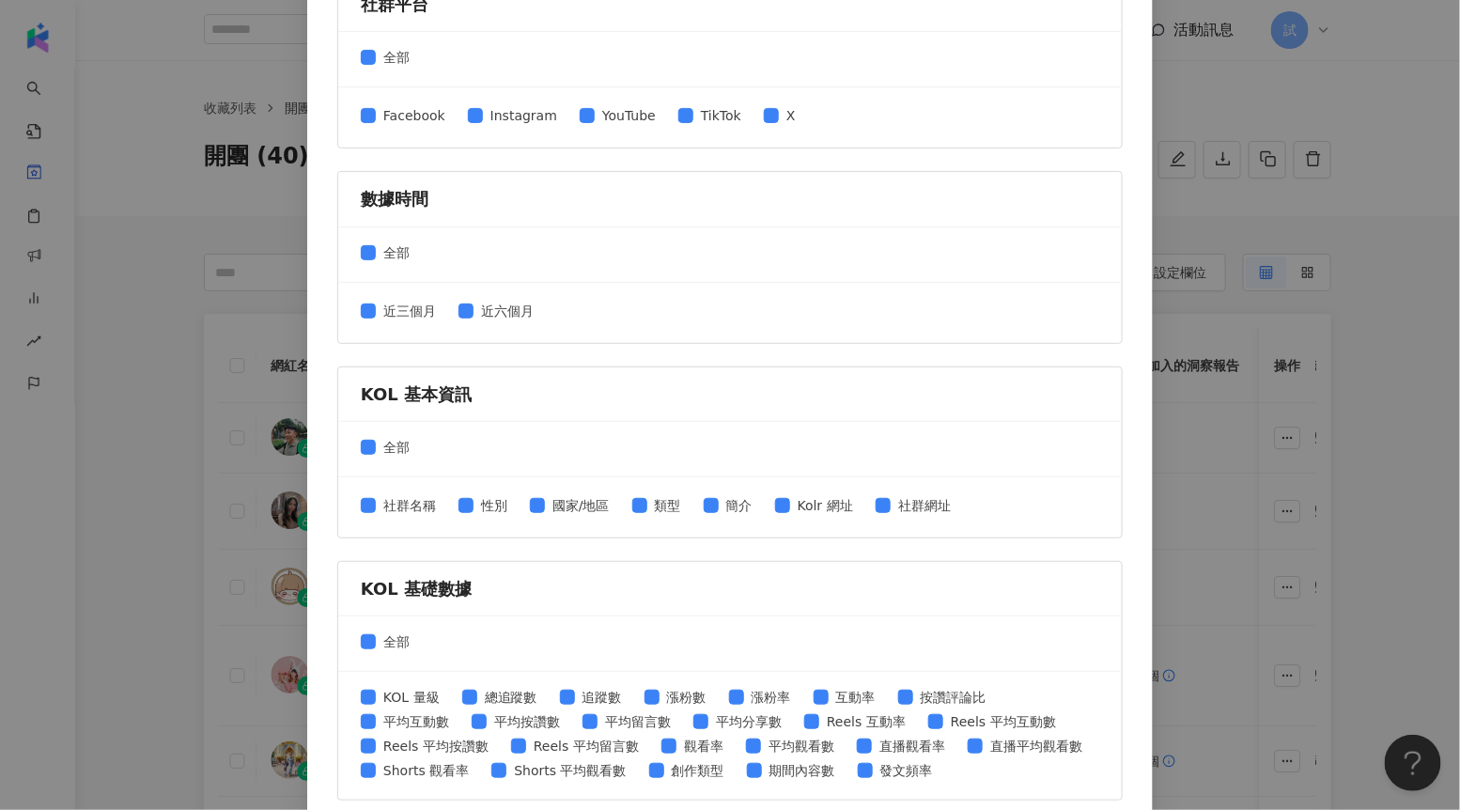
scroll to position [147, 0]
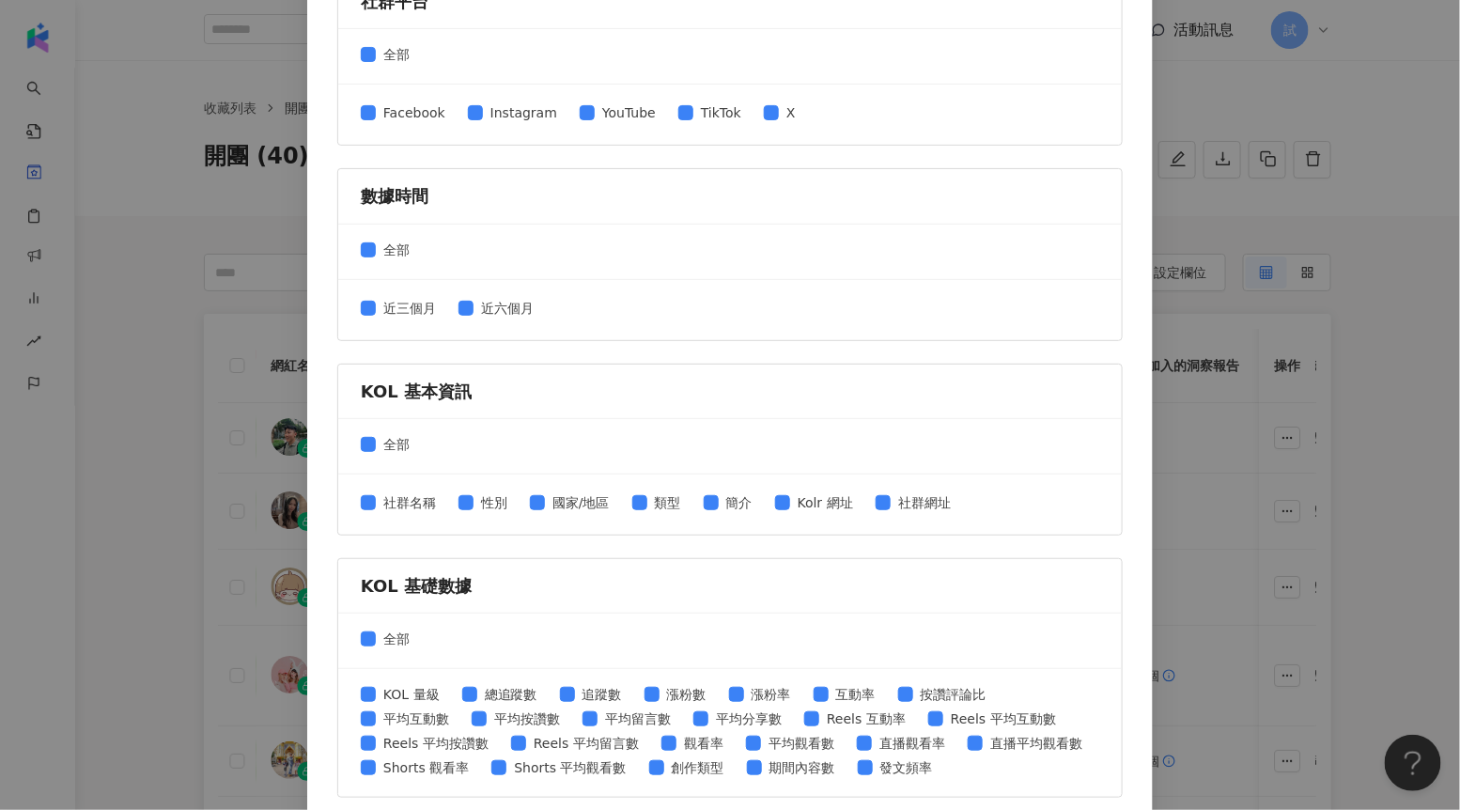
click at [1171, 331] on div "匯出收藏 請選擇您欲匯出的項目 社群平台 全部 Facebook Instagram YouTube TikTok X 數據時間 全部 近三個月 近六個月 K…" at bounding box center [730, 405] width 1460 height 810
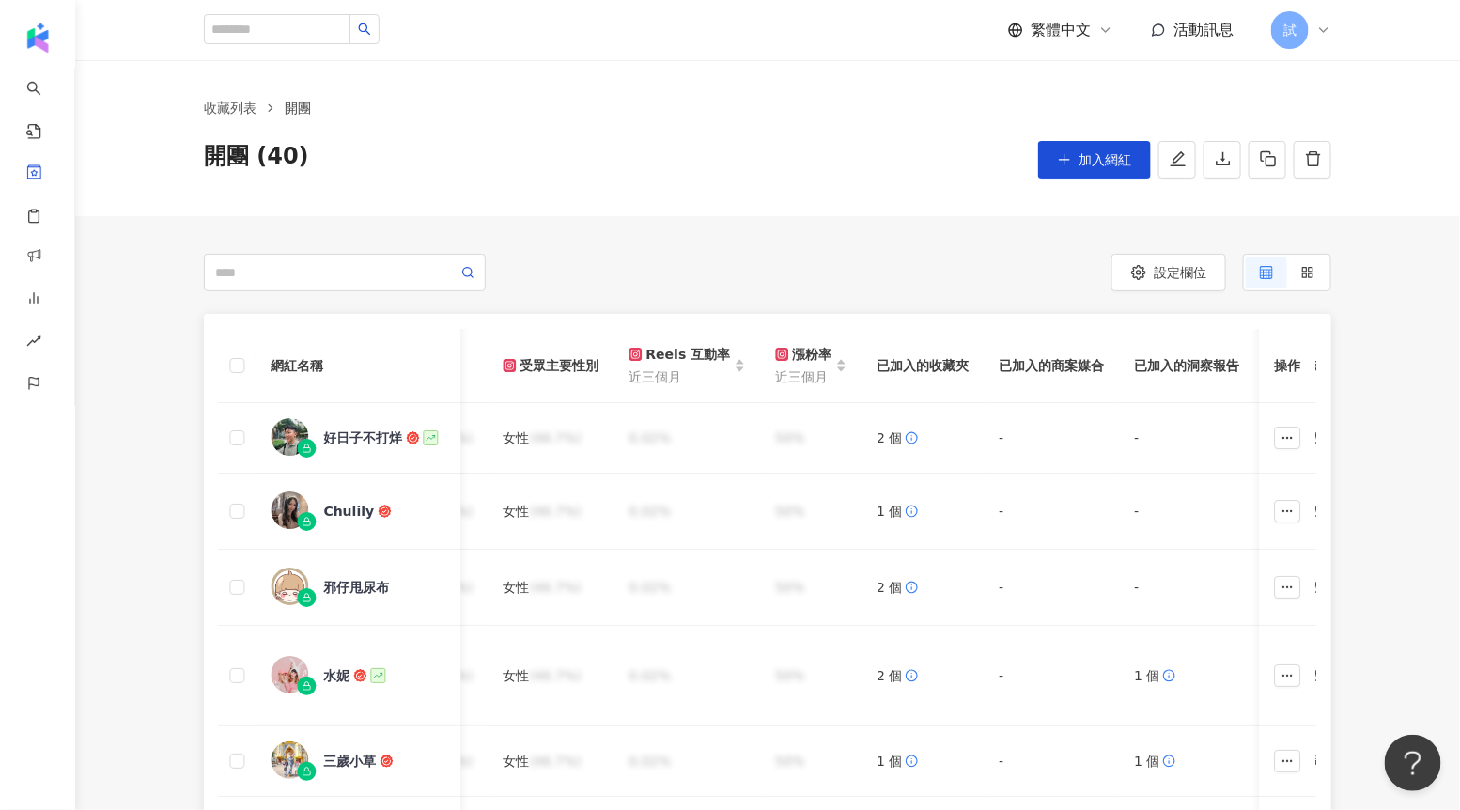
scroll to position [0, 0]
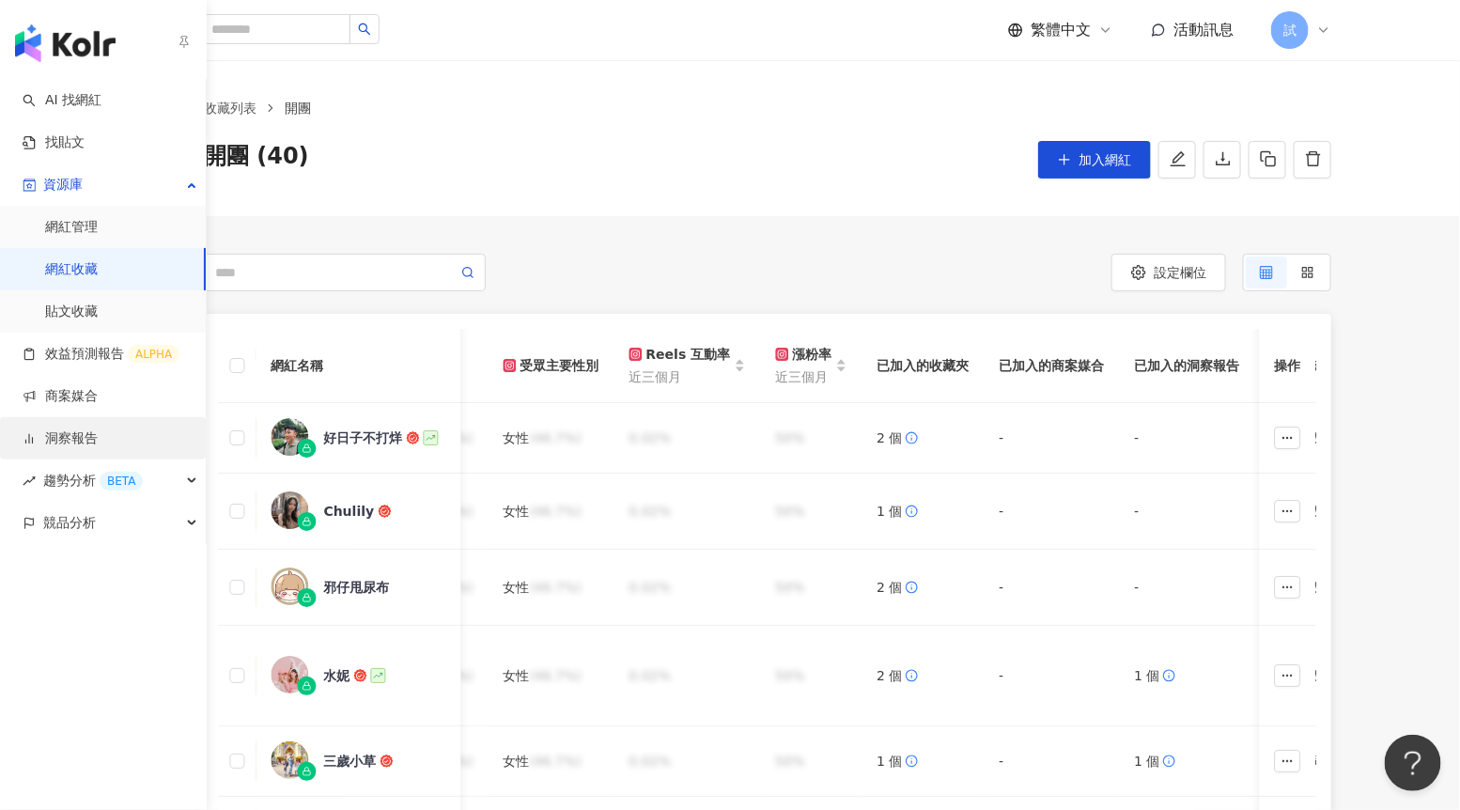
click at [98, 443] on link "洞察報告" at bounding box center [60, 438] width 75 height 19
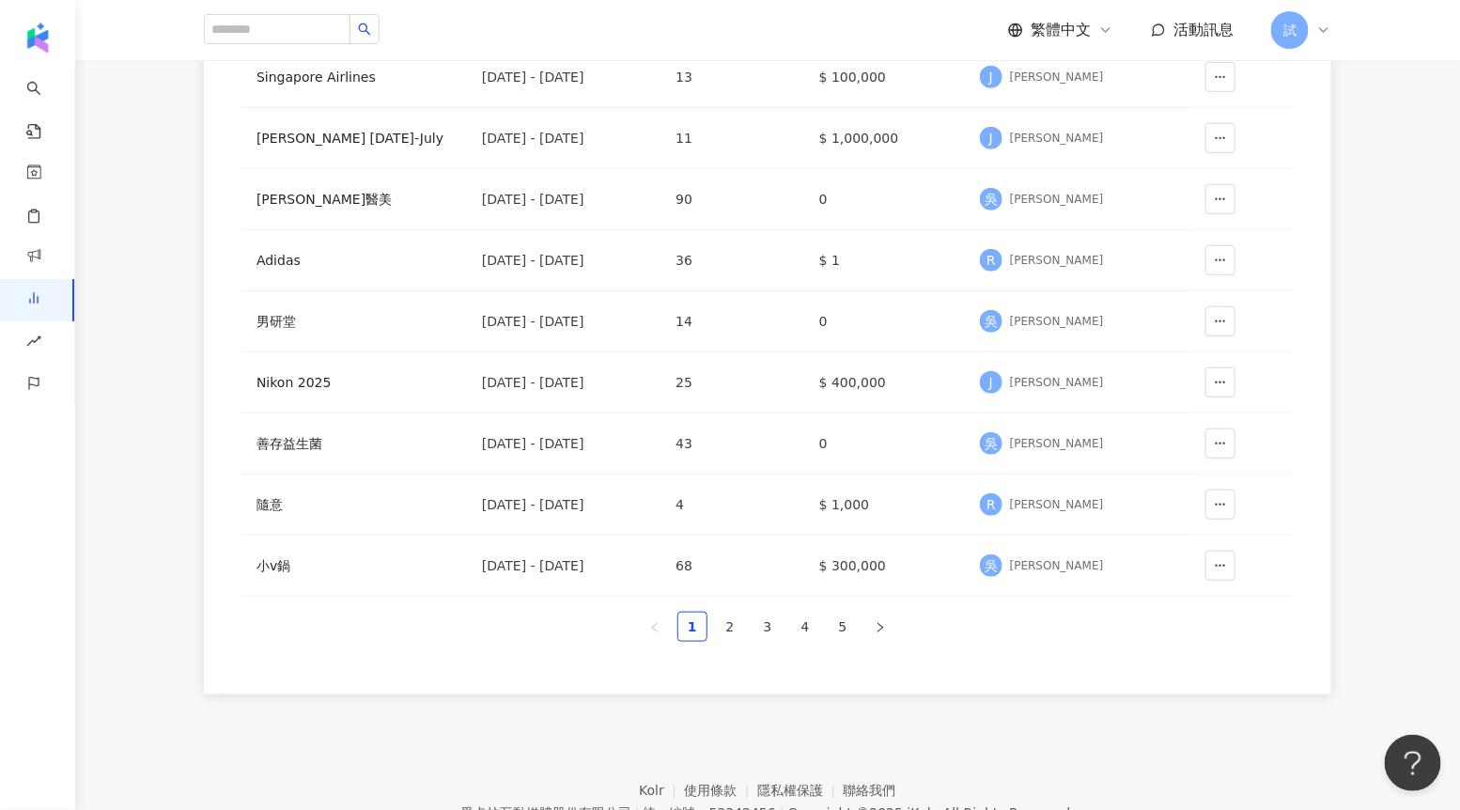
scroll to position [390, 0]
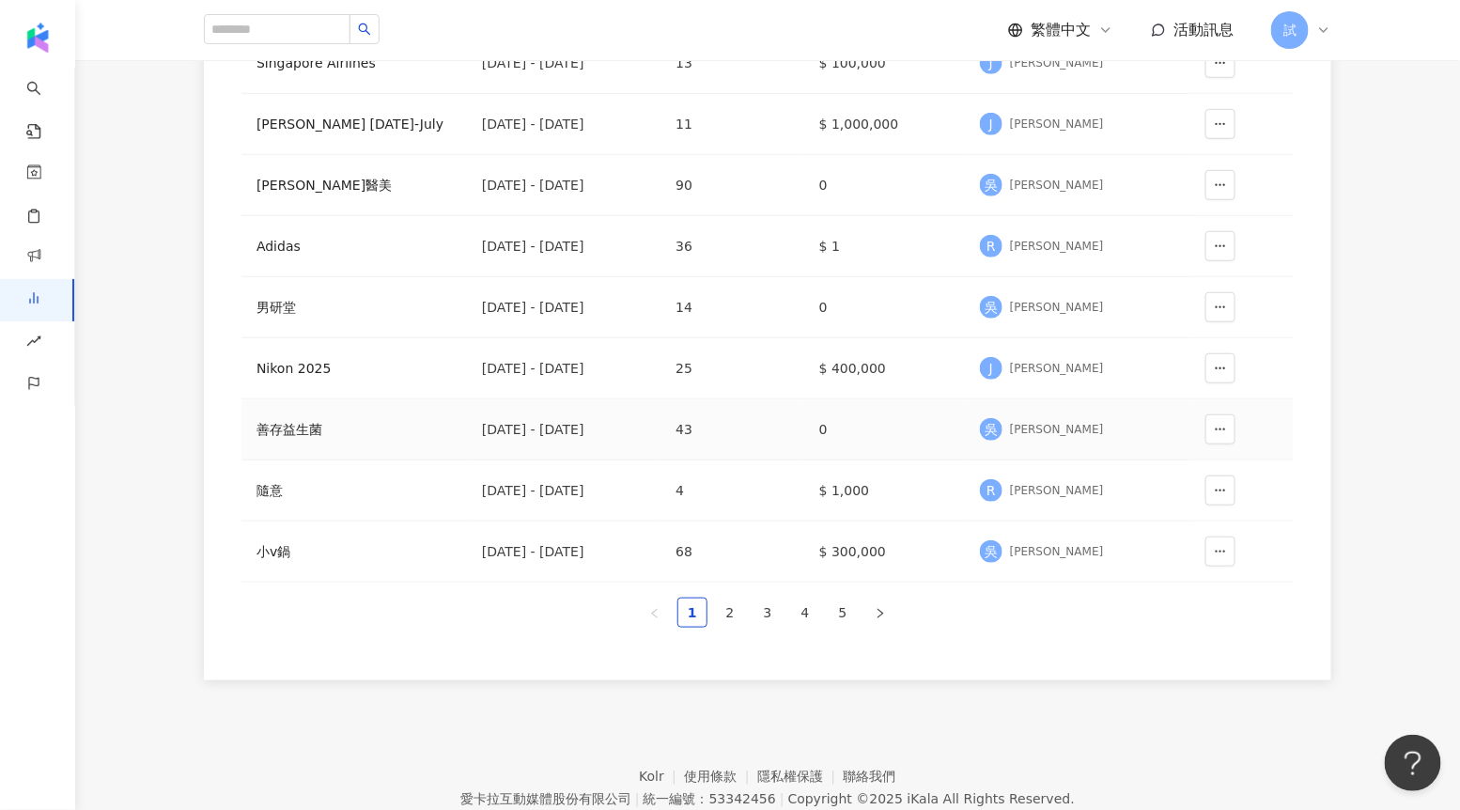
click at [311, 423] on div "善存益生菌" at bounding box center [354, 429] width 195 height 21
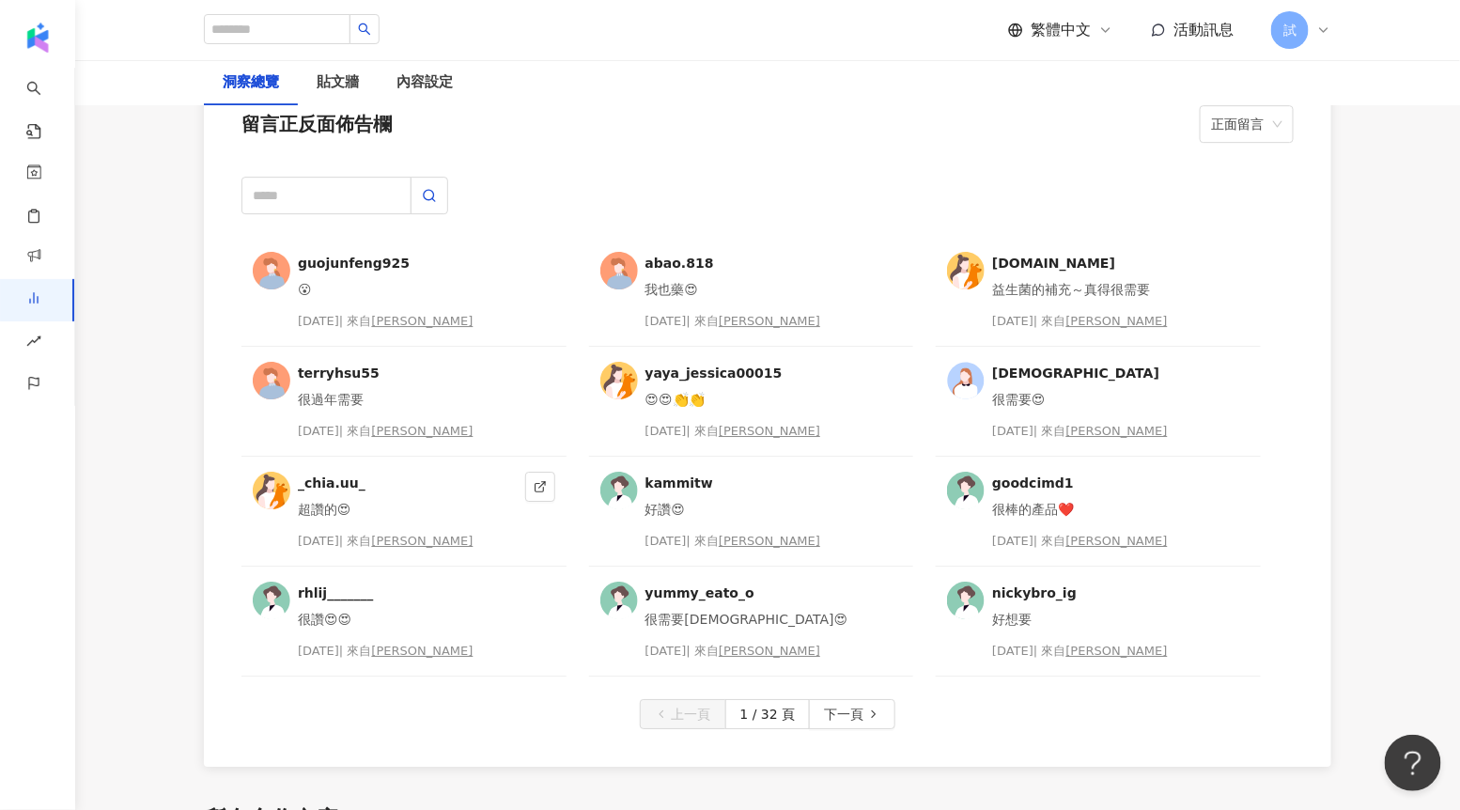
scroll to position [4845, 0]
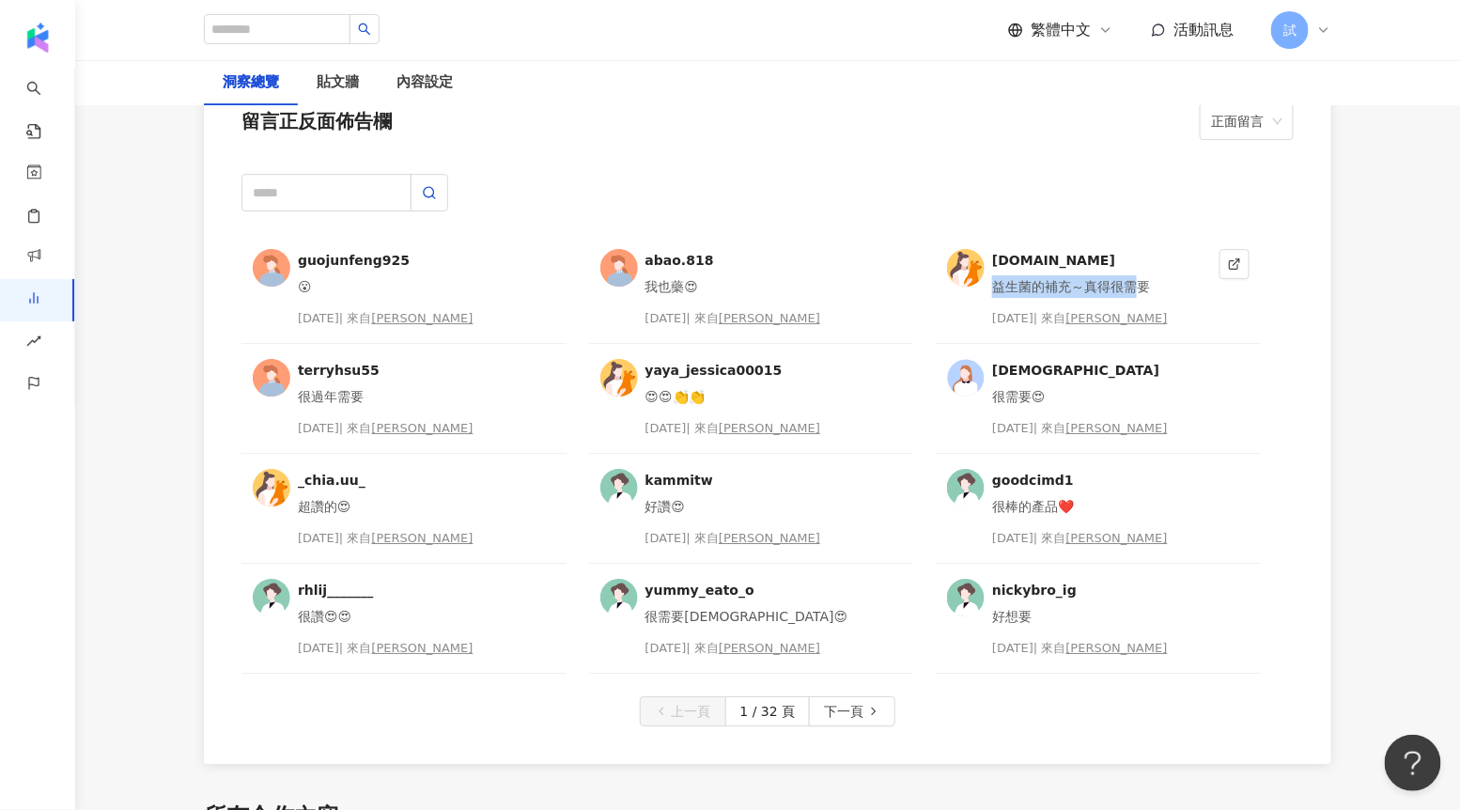
drag, startPoint x: 995, startPoint y: 248, endPoint x: 1143, endPoint y: 254, distance: 147.6
click at [1143, 275] on div "益生菌的補充～真得很需要" at bounding box center [1102, 286] width 220 height 23
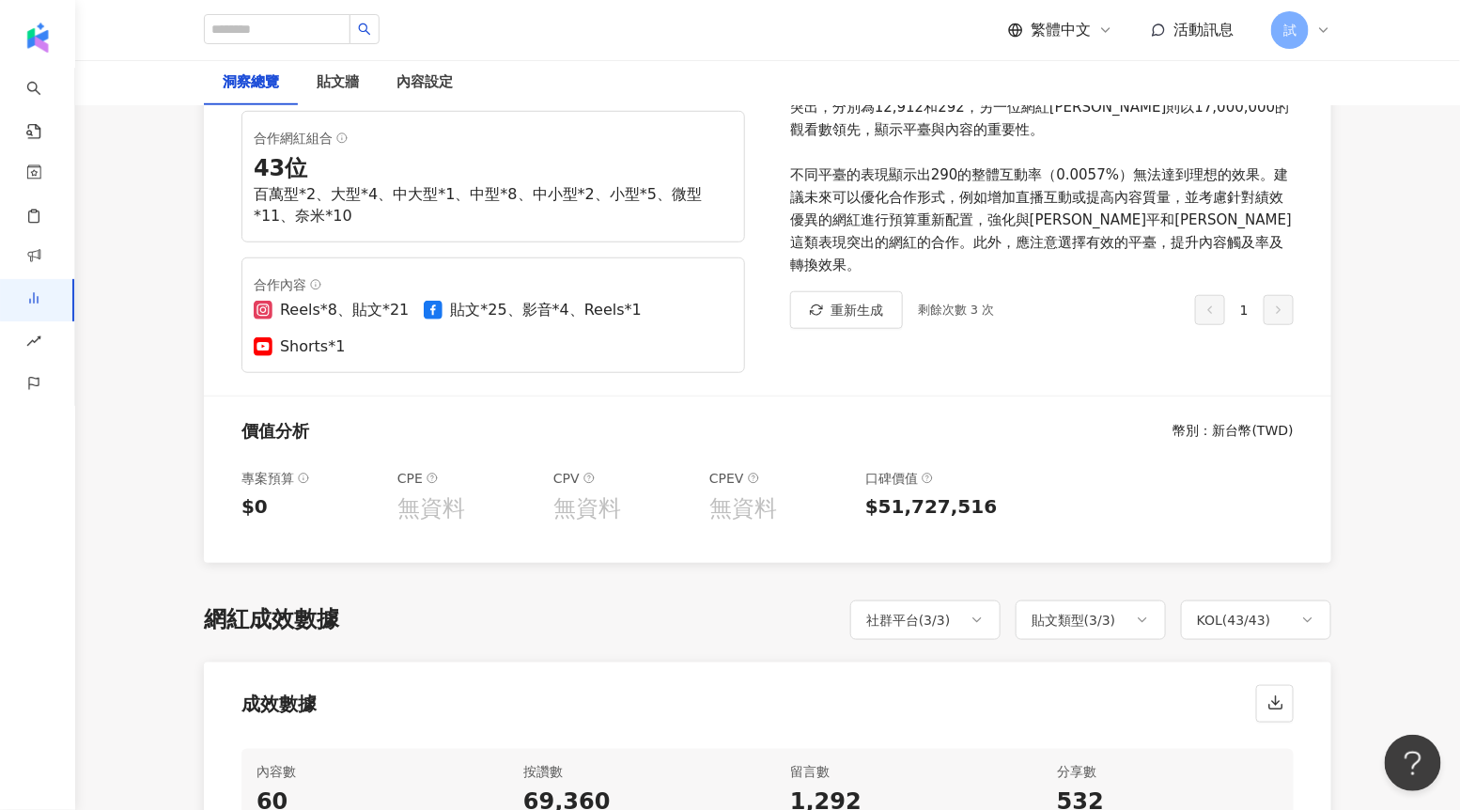
scroll to position [0, 0]
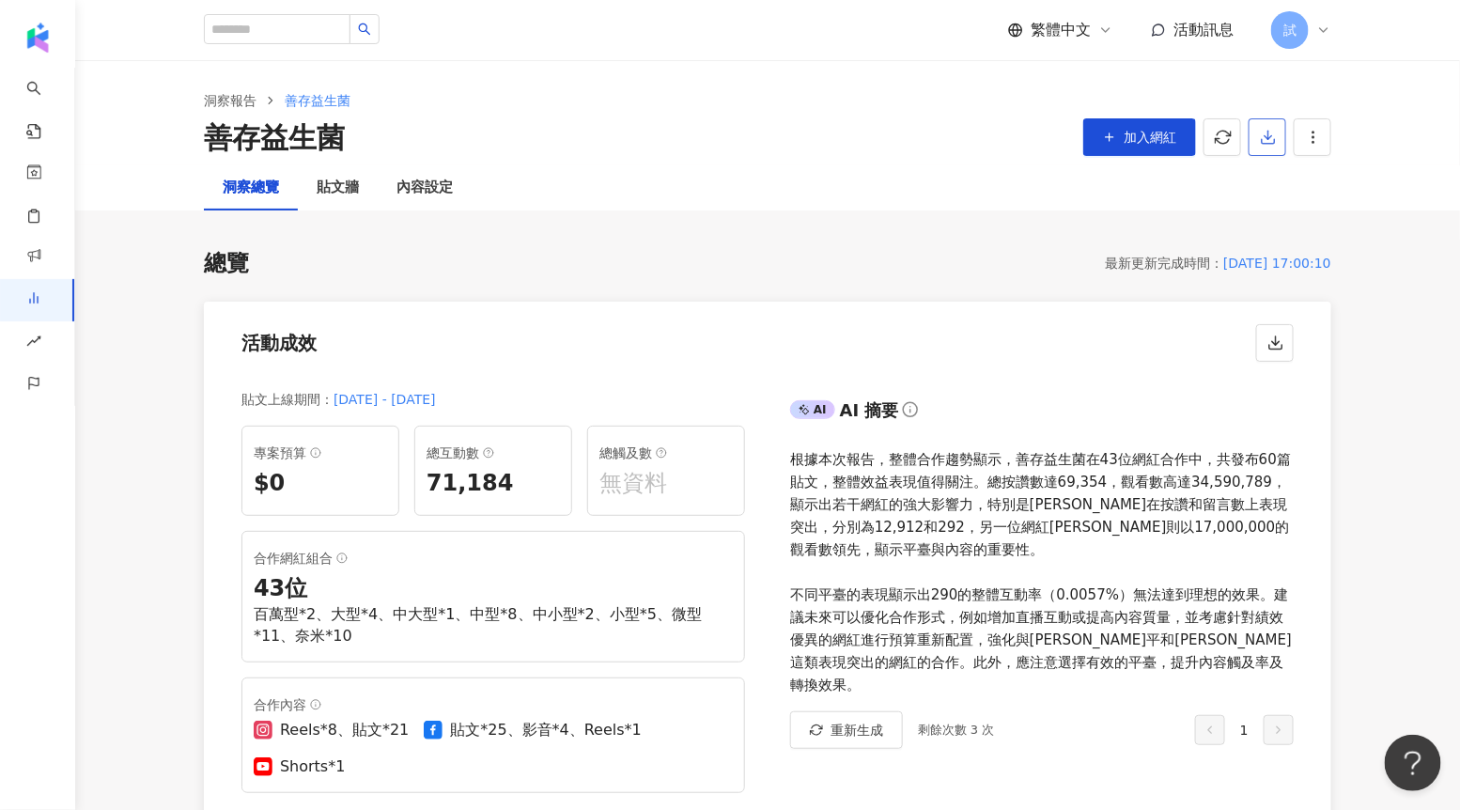
click at [1269, 146] on button "button" at bounding box center [1268, 137] width 38 height 38
click at [1283, 172] on span "匯出 PPT" at bounding box center [1297, 182] width 66 height 21
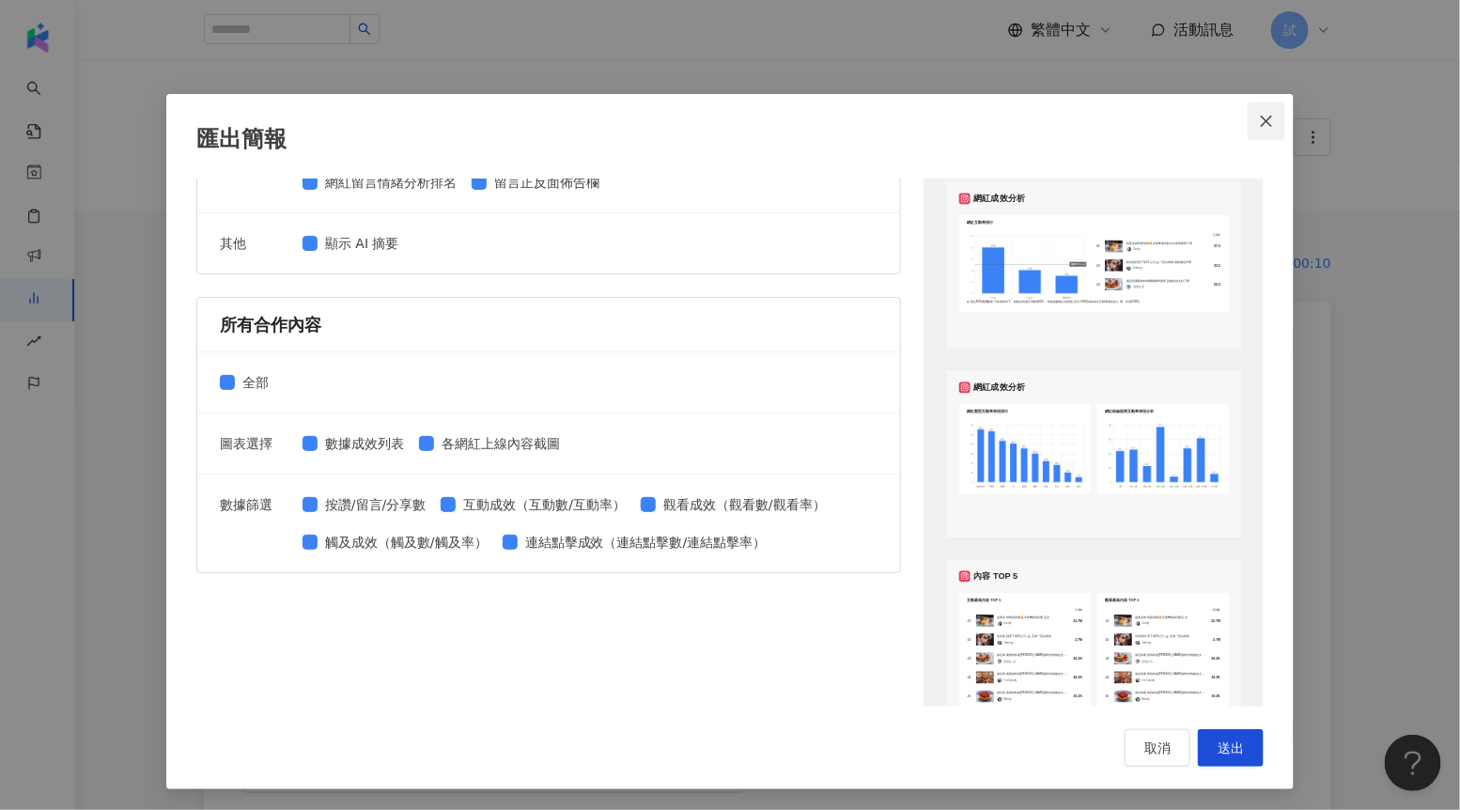
scroll to position [374, 0]
click at [1266, 119] on icon "close" at bounding box center [1266, 120] width 11 height 11
